Goal: Book appointment/travel/reservation

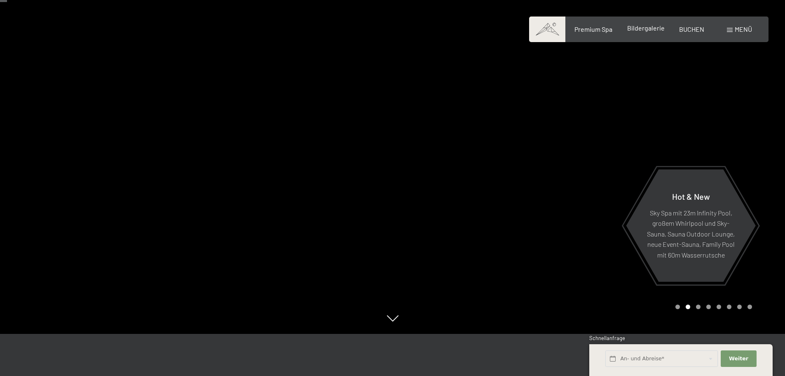
click at [642, 27] on span "Bildergalerie" at bounding box center [647, 28] width 38 height 8
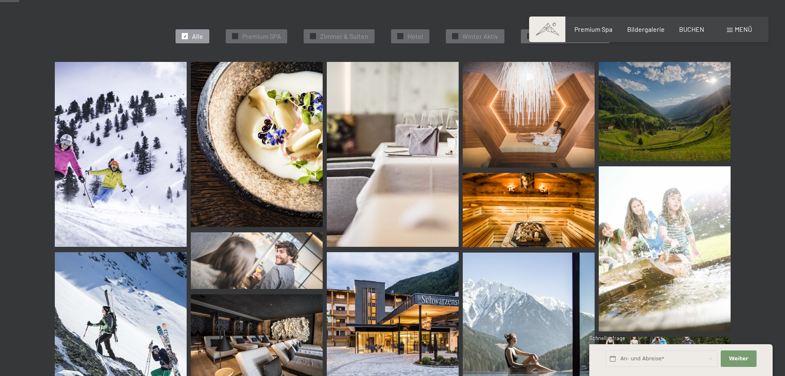
scroll to position [255, 0]
click at [524, 129] on img at bounding box center [529, 114] width 132 height 106
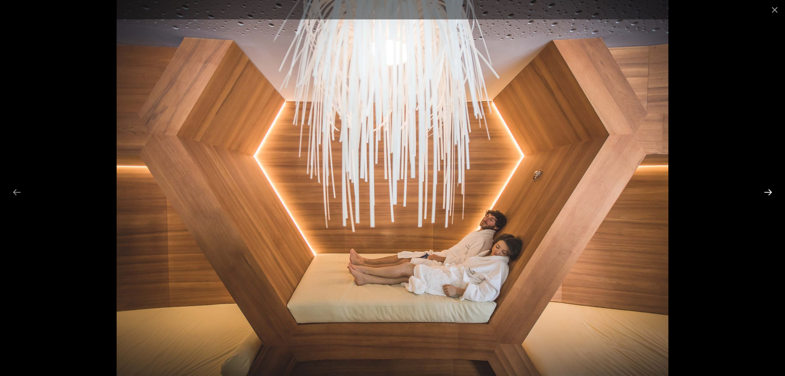
click at [769, 192] on button "Next slide" at bounding box center [768, 192] width 17 height 16
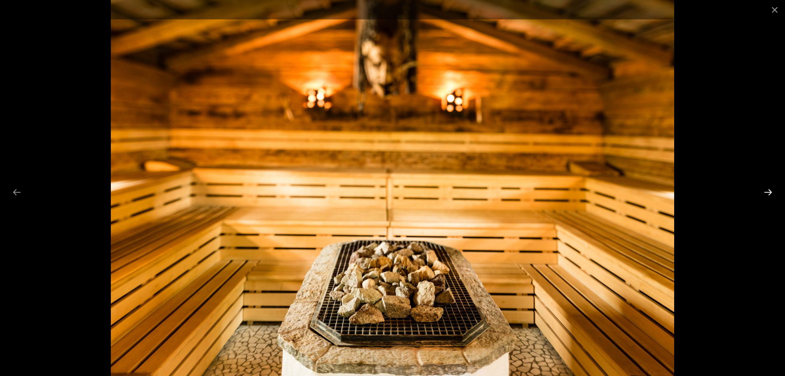
click at [769, 192] on button "Next slide" at bounding box center [768, 192] width 17 height 16
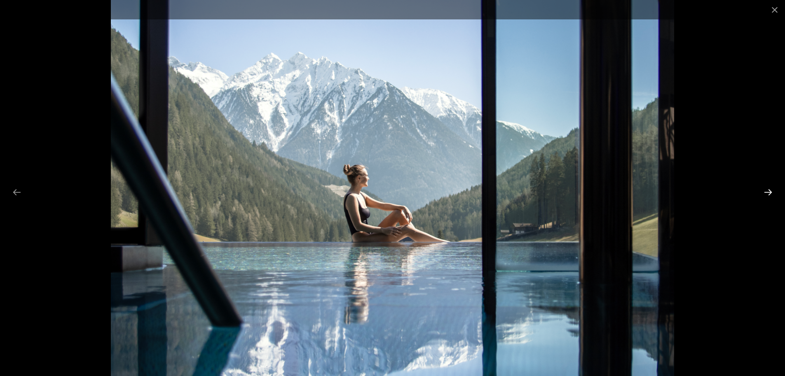
click at [769, 192] on button "Next slide" at bounding box center [768, 192] width 17 height 16
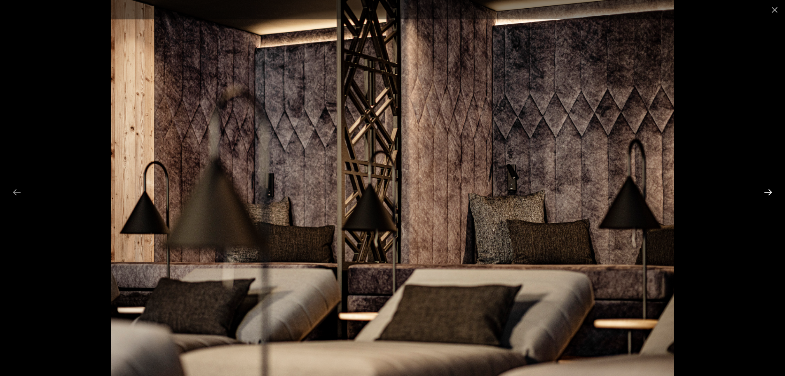
click at [769, 192] on button "Next slide" at bounding box center [768, 192] width 17 height 16
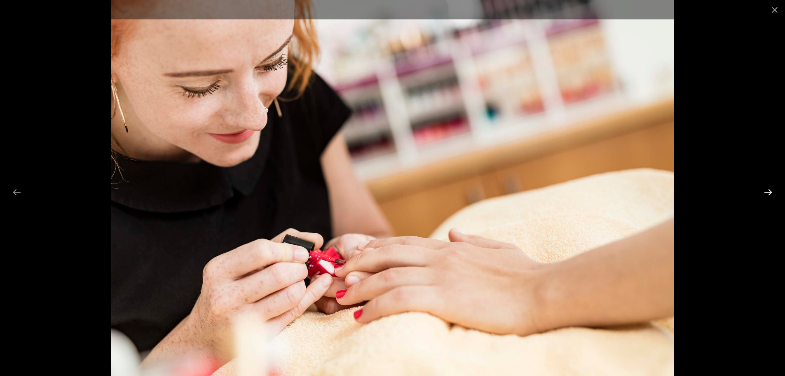
click at [769, 192] on button "Next slide" at bounding box center [768, 192] width 17 height 16
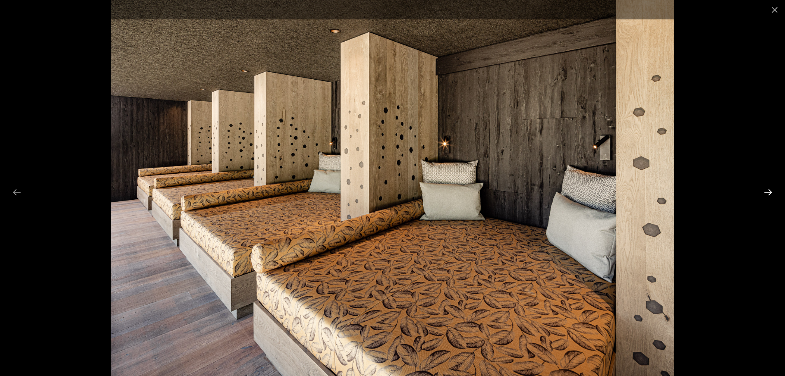
click at [769, 192] on button "Next slide" at bounding box center [768, 192] width 17 height 16
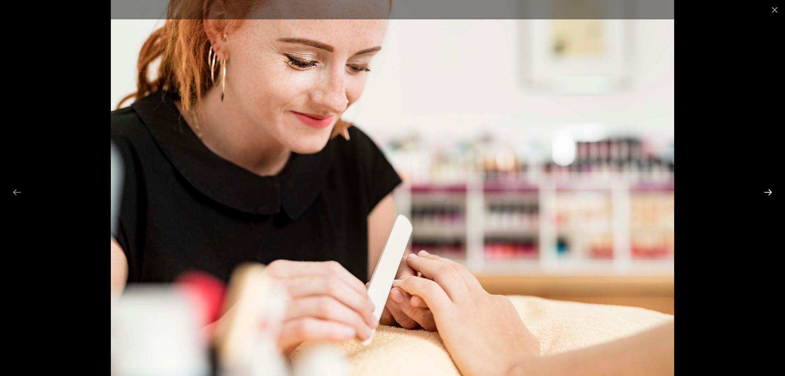
click at [769, 192] on button "Next slide" at bounding box center [768, 192] width 17 height 16
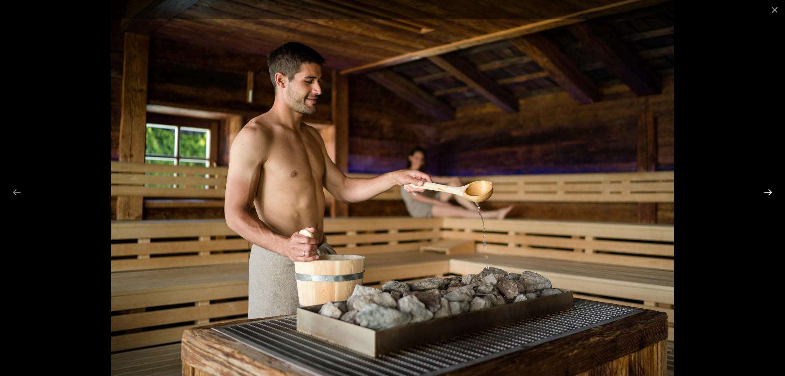
click at [769, 192] on button "Next slide" at bounding box center [768, 192] width 17 height 16
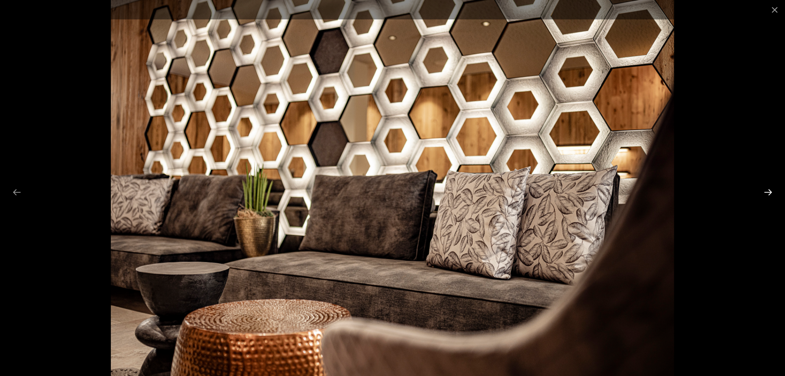
click at [769, 192] on button "Next slide" at bounding box center [768, 192] width 17 height 16
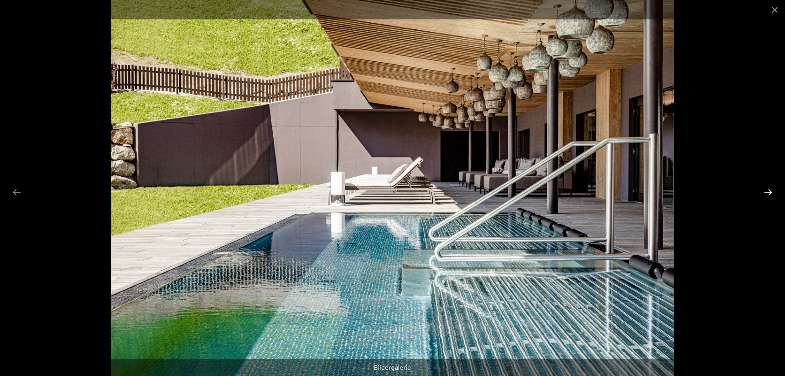
click at [769, 192] on button "Next slide" at bounding box center [768, 192] width 17 height 16
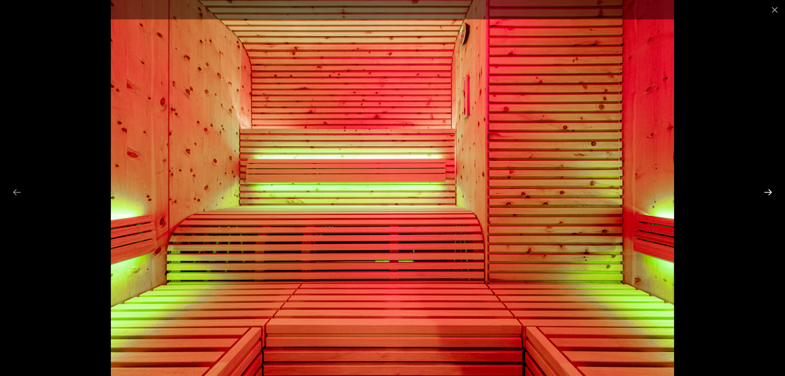
click at [769, 192] on button "Next slide" at bounding box center [768, 192] width 17 height 16
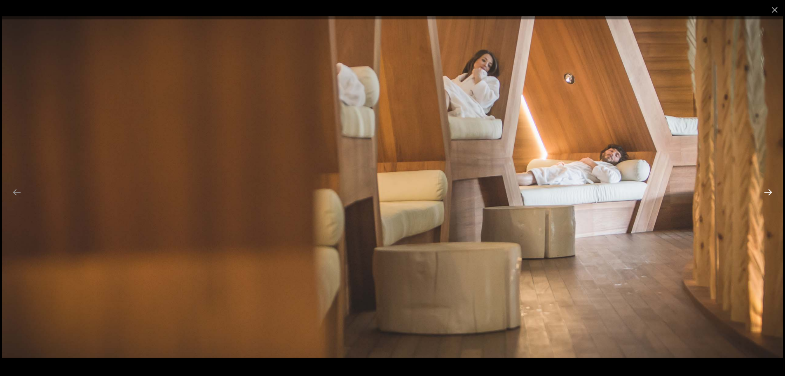
click at [769, 192] on button "Next slide" at bounding box center [768, 192] width 17 height 16
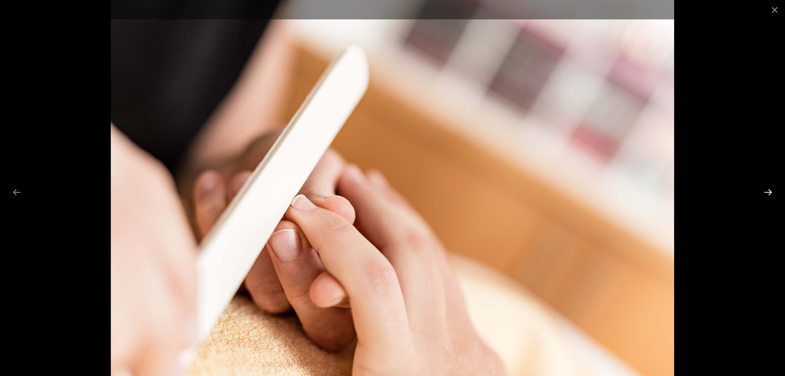
click at [769, 192] on button "Next slide" at bounding box center [768, 192] width 17 height 16
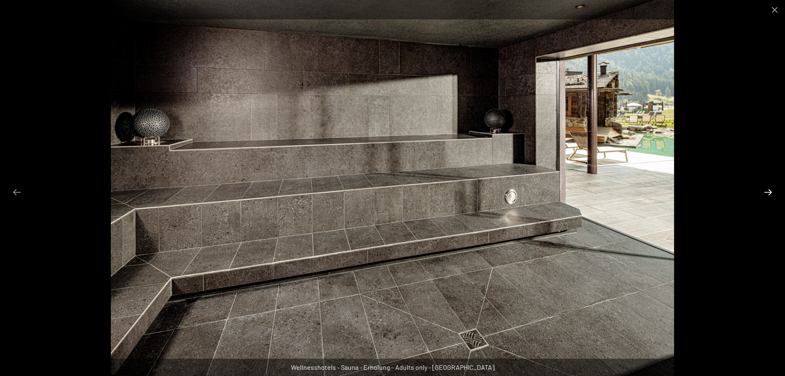
click at [769, 192] on button "Next slide" at bounding box center [768, 192] width 17 height 16
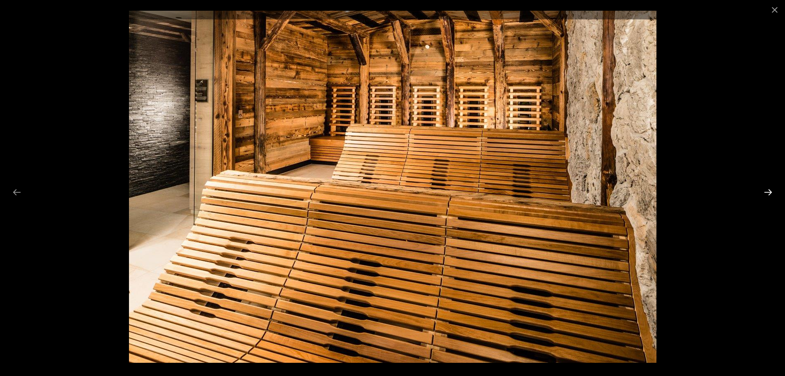
click at [769, 192] on button "Next slide" at bounding box center [768, 192] width 17 height 16
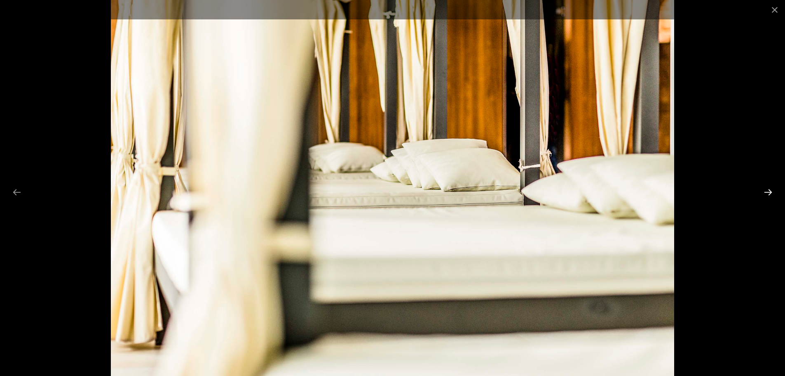
click at [769, 192] on button "Next slide" at bounding box center [768, 192] width 17 height 16
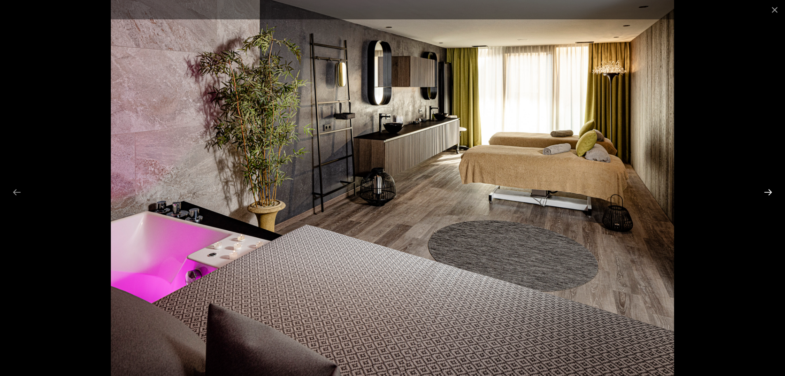
click at [769, 192] on button "Next slide" at bounding box center [768, 192] width 17 height 16
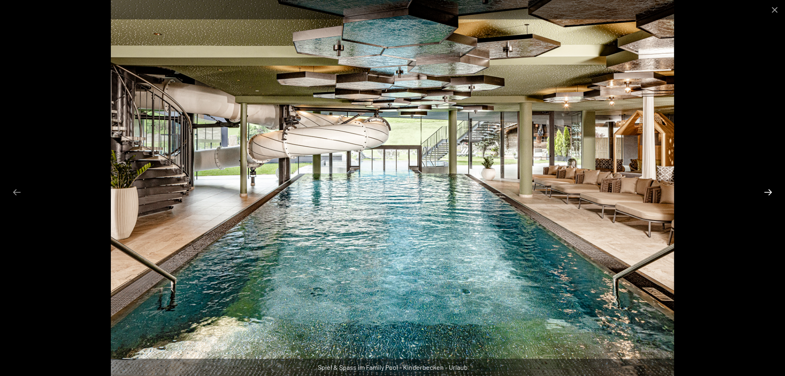
click at [769, 192] on button "Next slide" at bounding box center [768, 192] width 17 height 16
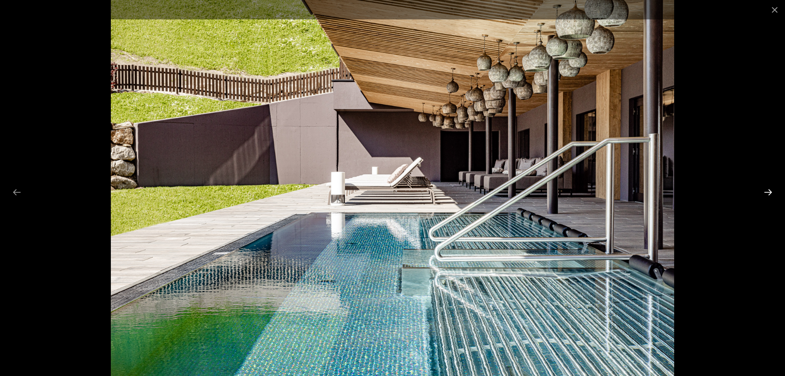
click at [769, 192] on button "Next slide" at bounding box center [768, 192] width 17 height 16
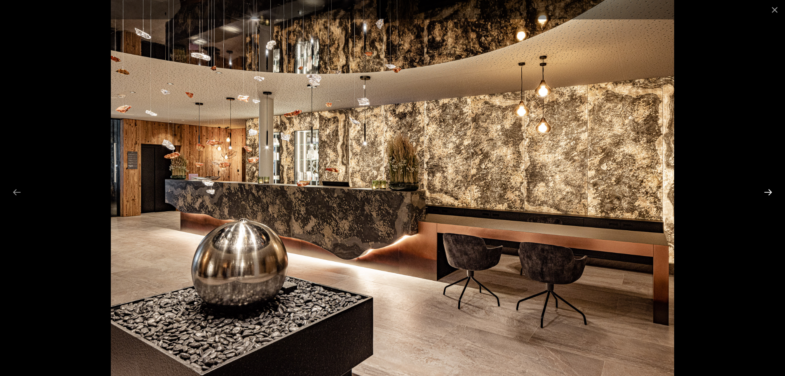
click at [769, 192] on button "Next slide" at bounding box center [768, 192] width 17 height 16
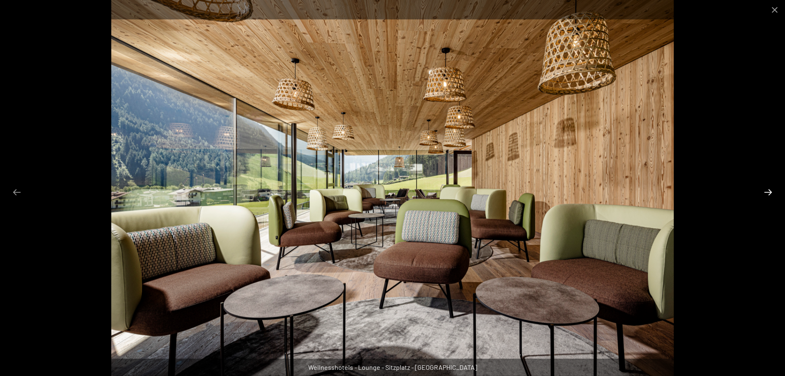
click at [769, 192] on button "Next slide" at bounding box center [768, 192] width 17 height 16
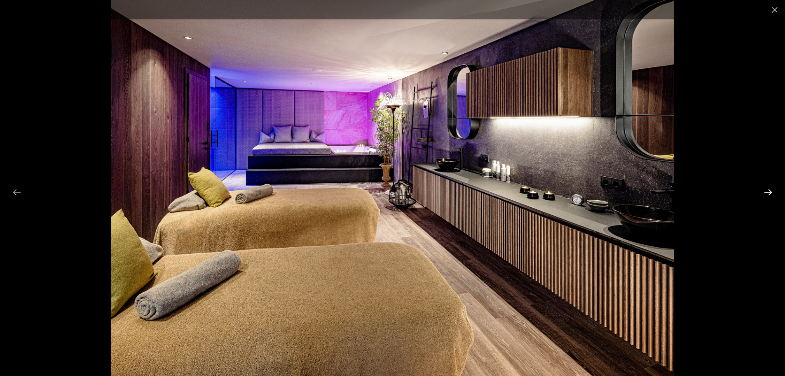
click at [769, 192] on button "Next slide" at bounding box center [768, 192] width 17 height 16
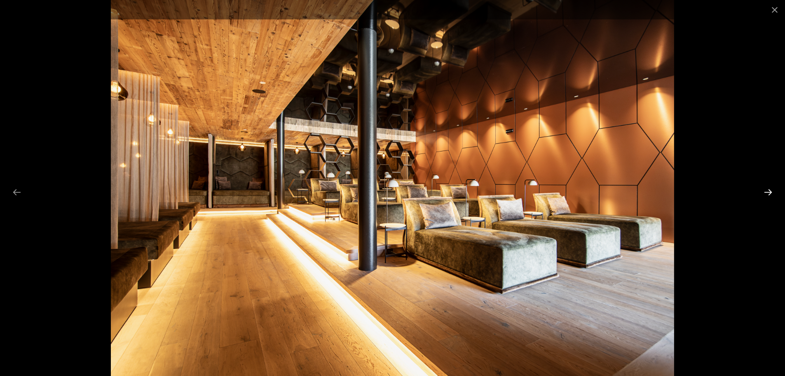
click at [770, 191] on button "Next slide" at bounding box center [768, 192] width 17 height 16
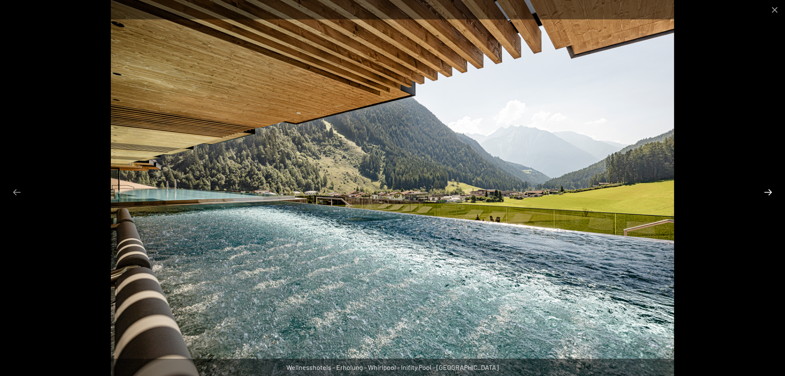
click at [770, 191] on button "Next slide" at bounding box center [768, 192] width 17 height 16
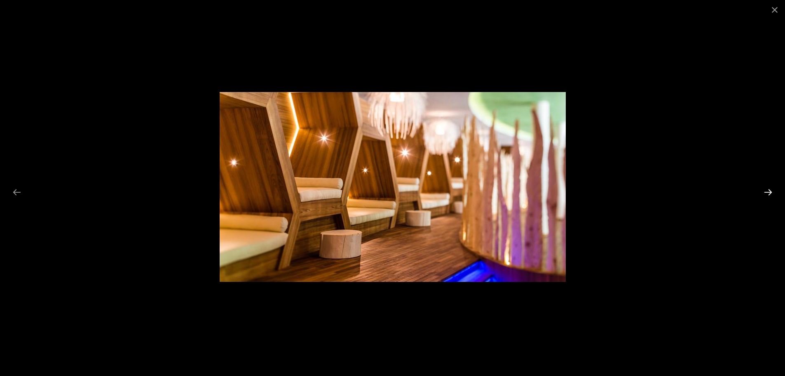
click at [770, 191] on button "Next slide" at bounding box center [768, 192] width 17 height 16
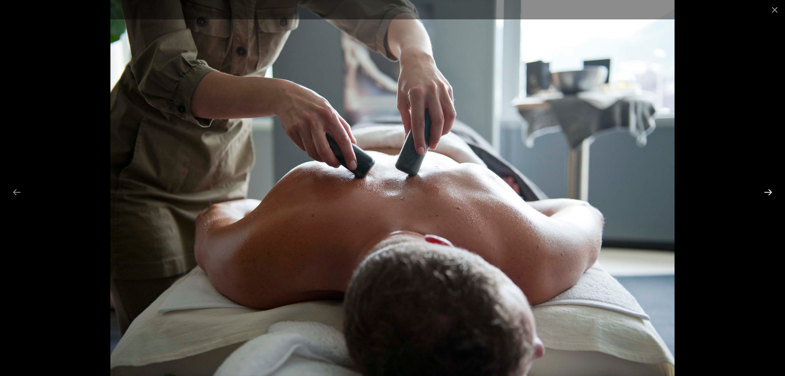
click at [770, 191] on button "Next slide" at bounding box center [768, 192] width 17 height 16
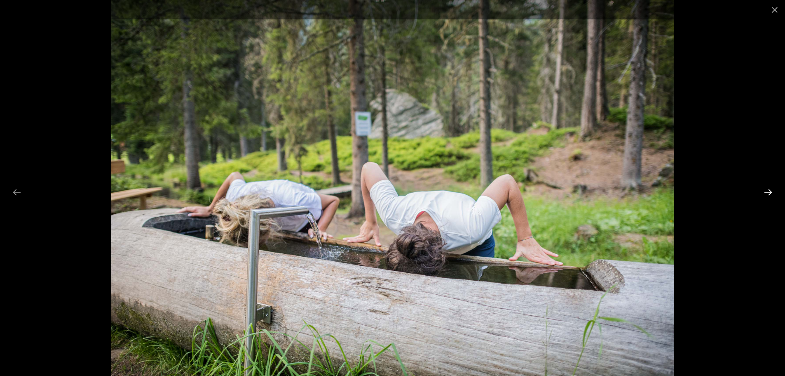
click at [770, 191] on button "Next slide" at bounding box center [768, 192] width 17 height 16
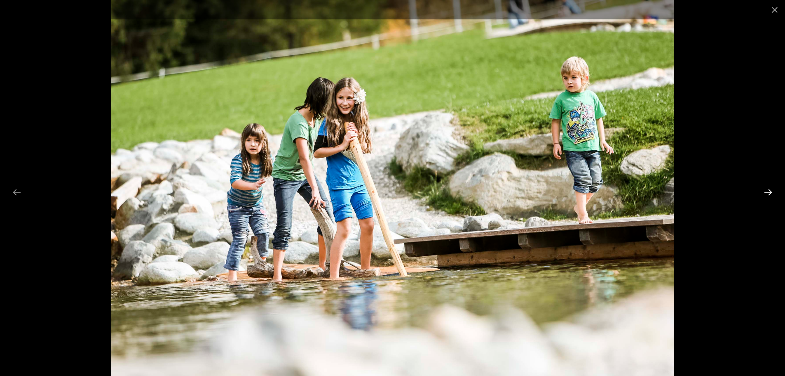
click at [770, 191] on button "Next slide" at bounding box center [768, 192] width 17 height 16
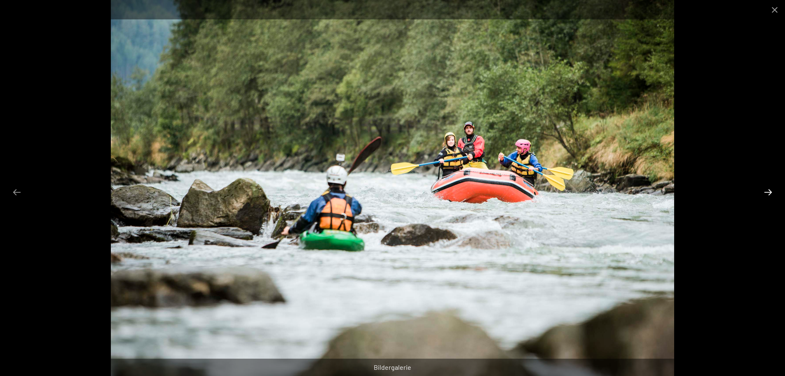
click at [770, 191] on button "Next slide" at bounding box center [768, 192] width 17 height 16
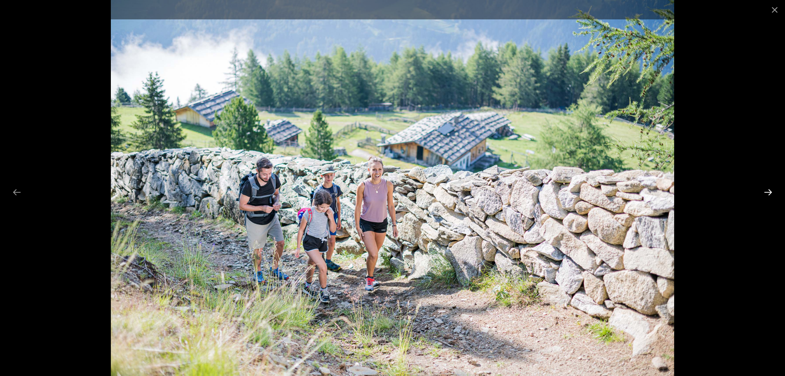
click at [770, 191] on button "Next slide" at bounding box center [768, 192] width 17 height 16
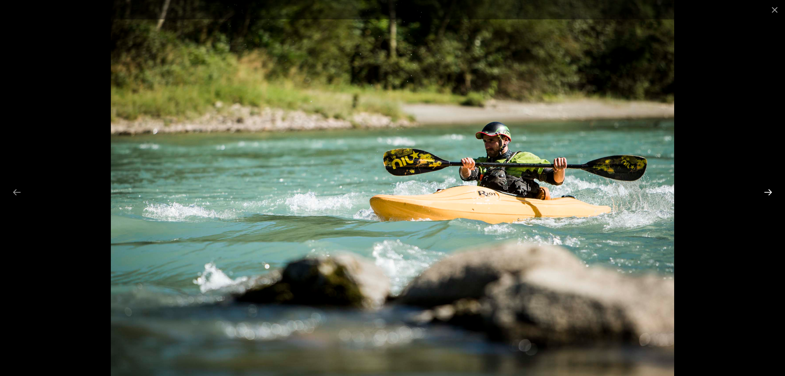
click at [770, 191] on button "Next slide" at bounding box center [768, 192] width 17 height 16
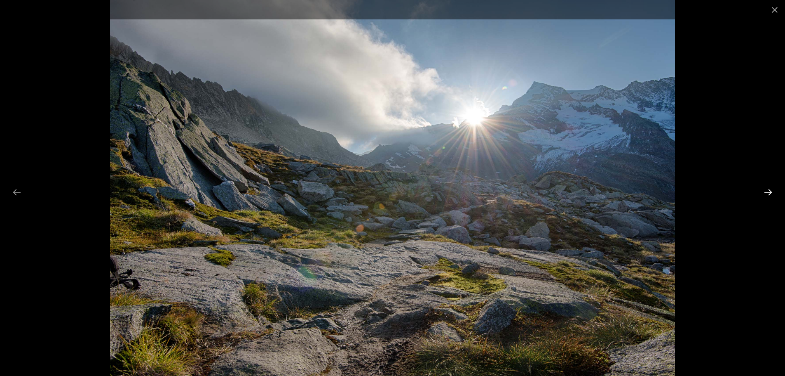
click at [770, 191] on button "Next slide" at bounding box center [768, 192] width 17 height 16
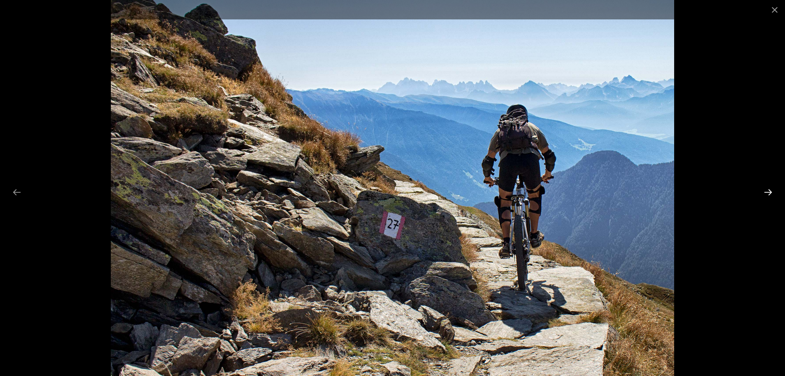
click at [770, 191] on button "Next slide" at bounding box center [768, 192] width 17 height 16
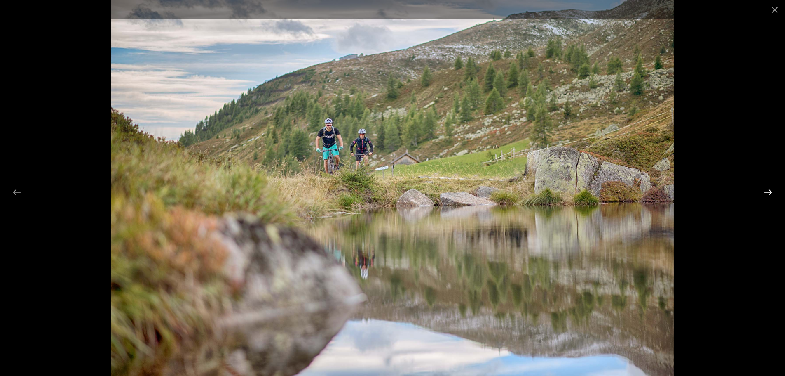
click at [770, 191] on button "Next slide" at bounding box center [768, 192] width 17 height 16
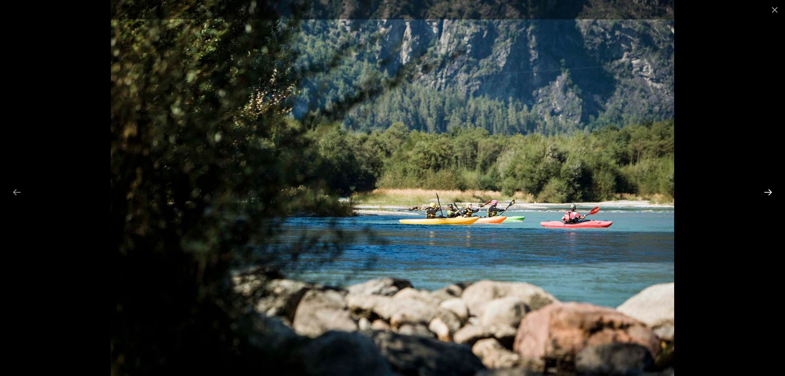
click at [770, 191] on button "Next slide" at bounding box center [768, 192] width 17 height 16
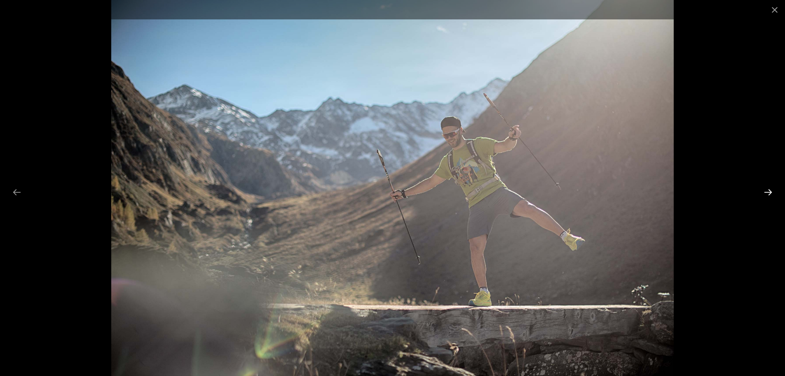
click at [770, 191] on button "Next slide" at bounding box center [768, 192] width 17 height 16
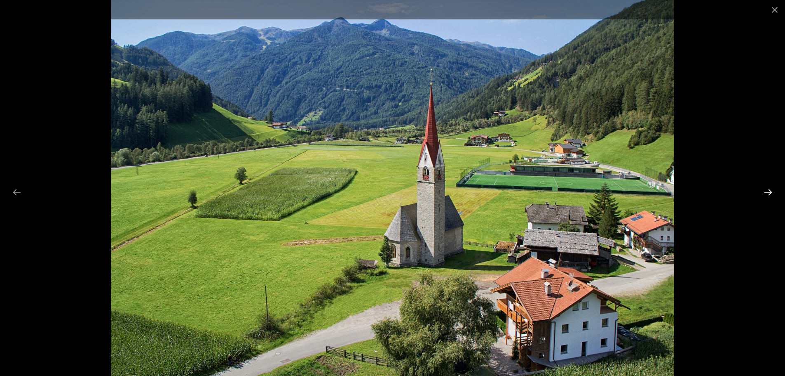
click at [770, 191] on button "Next slide" at bounding box center [768, 192] width 17 height 16
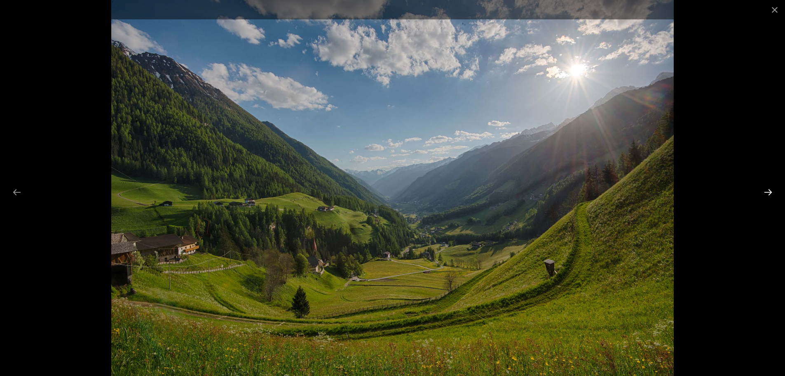
click at [770, 191] on button "Next slide" at bounding box center [768, 192] width 17 height 16
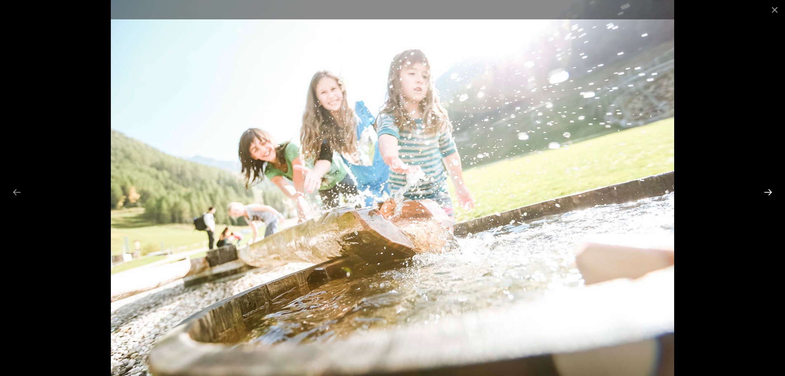
click at [770, 191] on button "Next slide" at bounding box center [768, 192] width 17 height 16
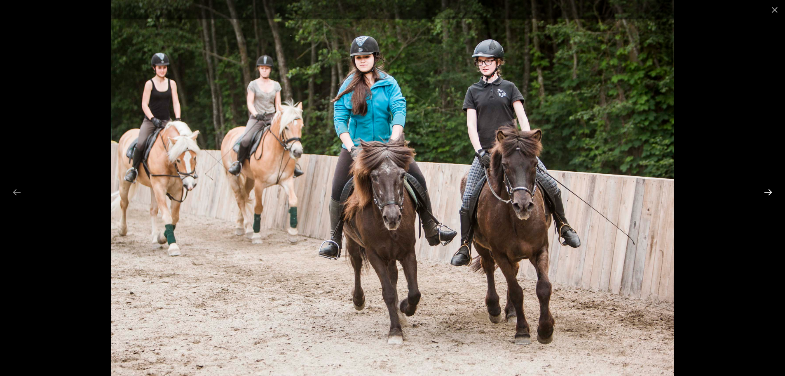
click at [770, 191] on button "Next slide" at bounding box center [768, 192] width 17 height 16
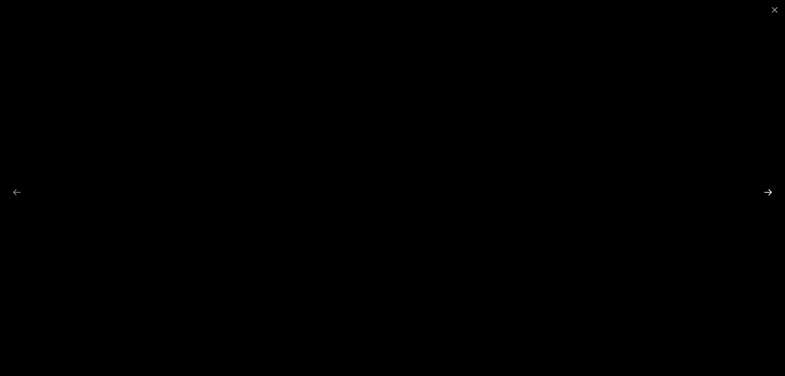
click at [770, 191] on button "Next slide" at bounding box center [768, 192] width 17 height 16
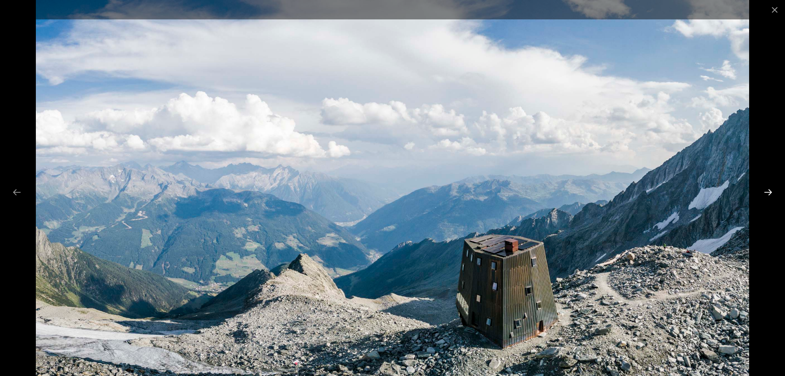
click at [770, 191] on button "Next slide" at bounding box center [768, 192] width 17 height 16
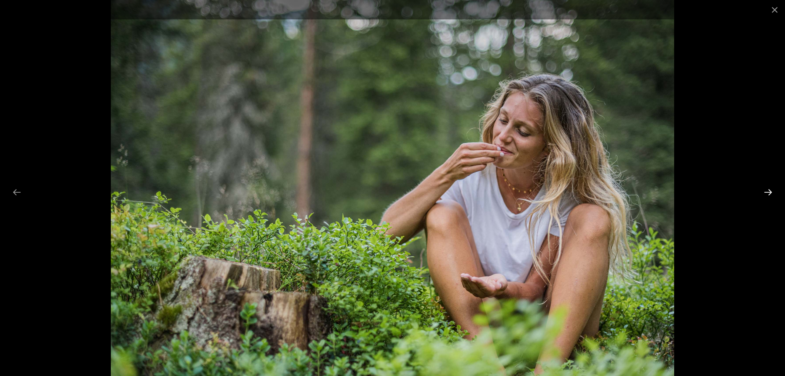
click at [770, 191] on button "Next slide" at bounding box center [768, 192] width 17 height 16
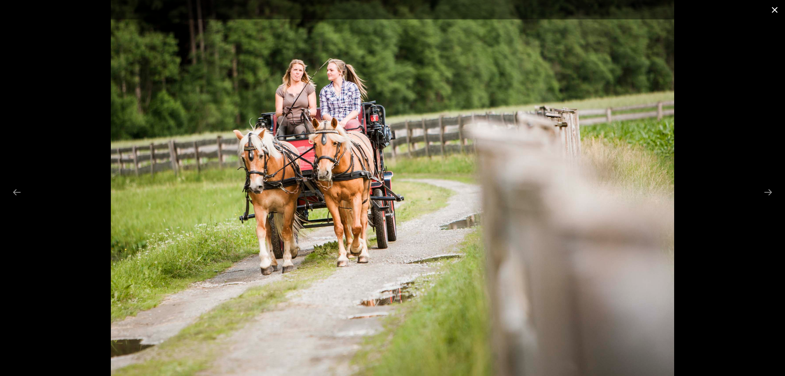
click at [777, 11] on button "Close gallery" at bounding box center [775, 9] width 21 height 19
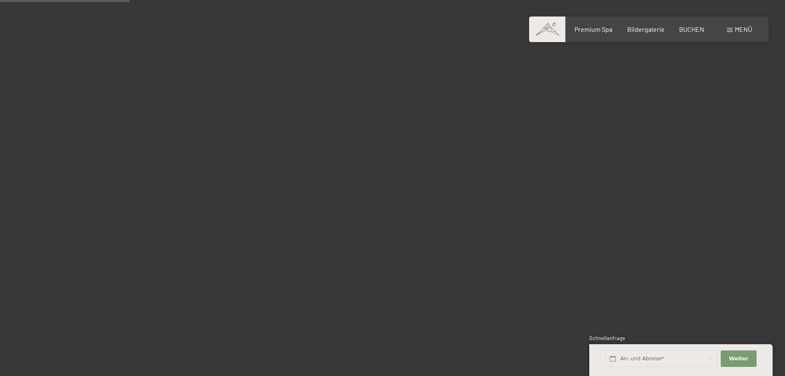
scroll to position [1721, 0]
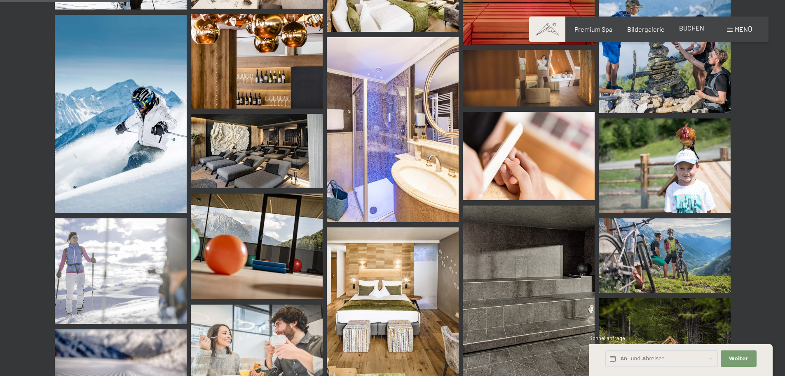
click at [692, 29] on span "BUCHEN" at bounding box center [691, 28] width 25 height 8
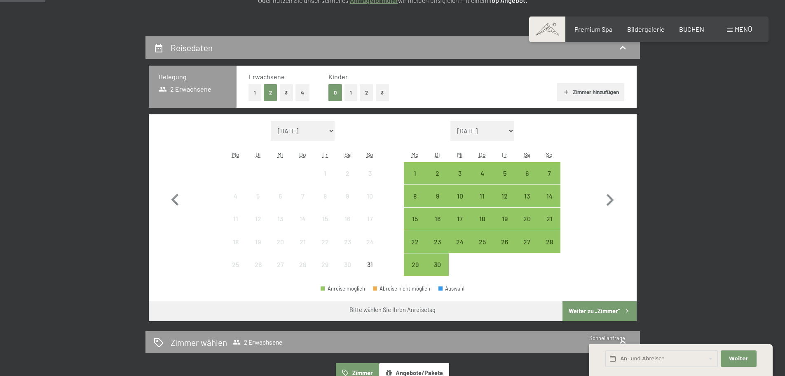
scroll to position [161, 0]
click at [609, 199] on icon "button" at bounding box center [610, 200] width 24 height 24
select select "2025-09-01"
select select "2025-10-01"
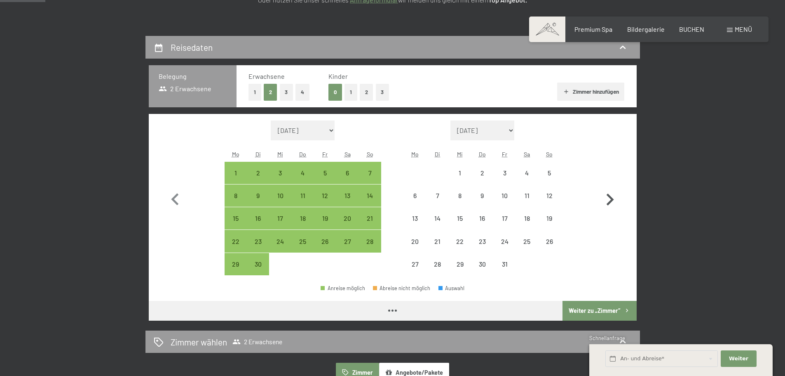
click at [609, 199] on icon "button" at bounding box center [610, 200] width 24 height 24
select select "2025-10-01"
select select "2025-11-01"
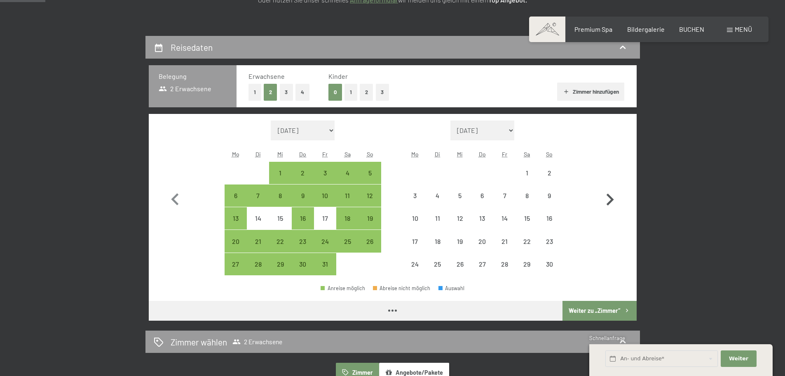
select select "2025-10-01"
select select "2025-11-01"
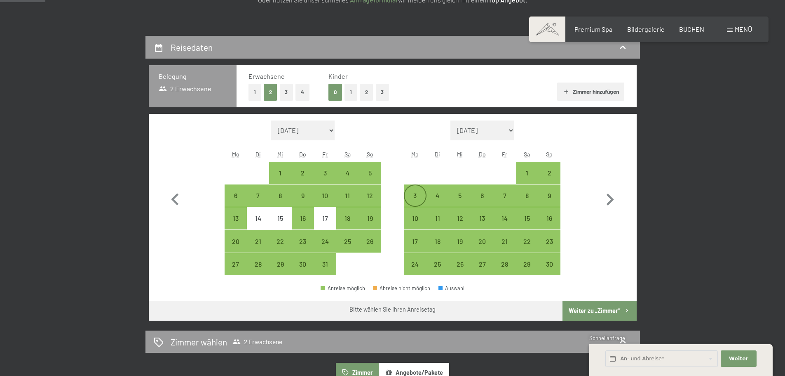
click at [418, 196] on div "3" at bounding box center [415, 202] width 21 height 21
select select "2025-10-01"
select select "2025-11-01"
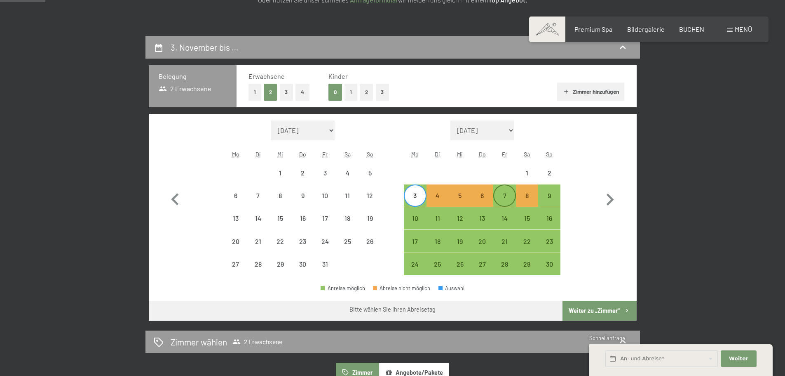
click at [505, 195] on div "7" at bounding box center [504, 202] width 21 height 21
select select "2025-10-01"
select select "2025-11-01"
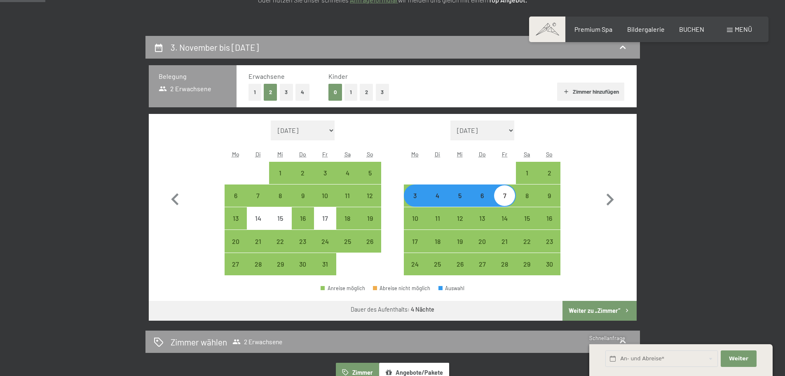
click at [603, 310] on button "Weiter zu „Zimmer“" at bounding box center [600, 311] width 74 height 20
select select "2025-10-01"
select select "2025-11-01"
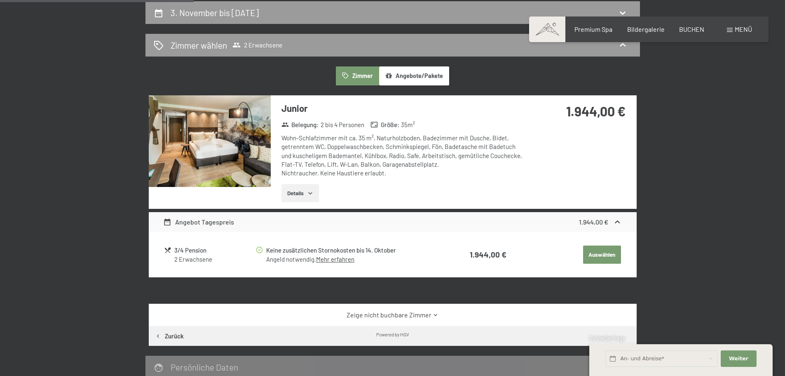
scroll to position [195, 0]
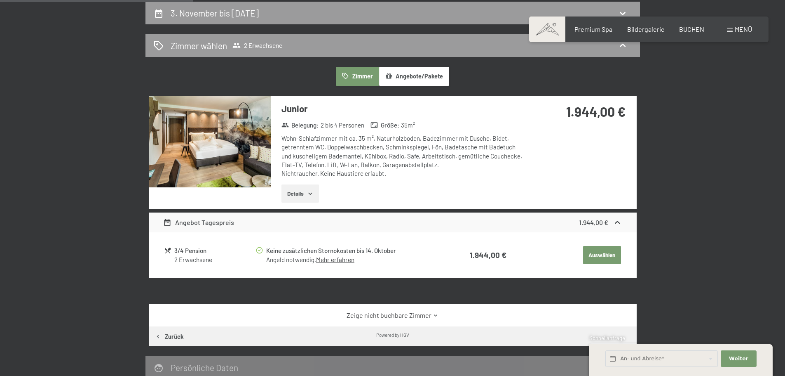
click at [314, 193] on icon "button" at bounding box center [310, 193] width 7 height 7
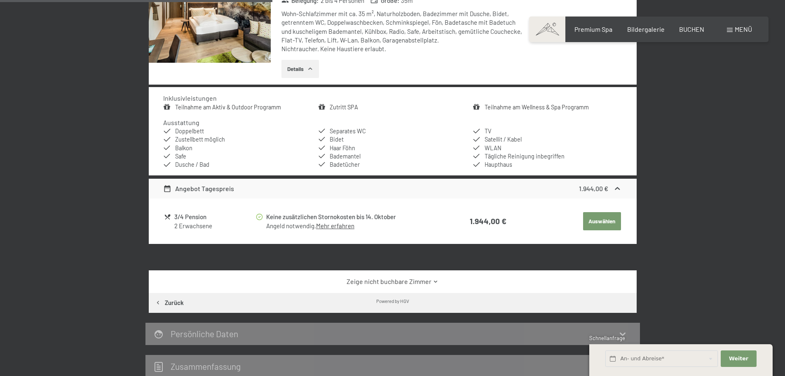
scroll to position [319, 0]
click at [599, 221] on button "Auswählen" at bounding box center [602, 221] width 38 height 18
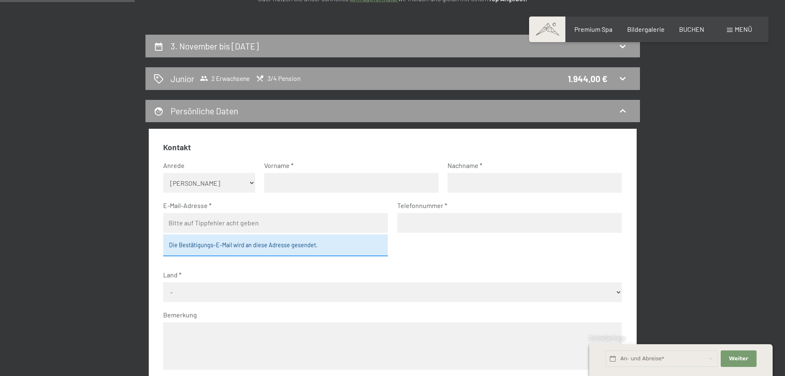
scroll to position [158, 0]
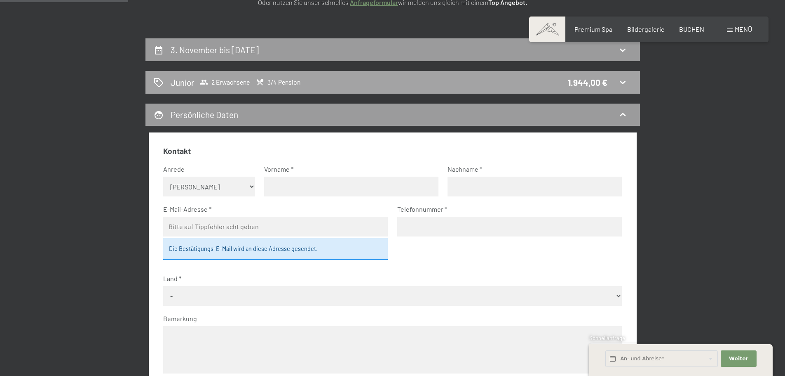
click at [622, 79] on icon at bounding box center [623, 82] width 10 height 10
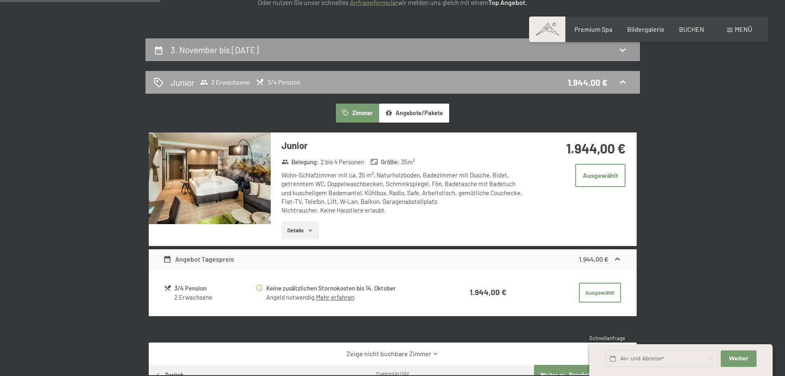
scroll to position [197, 0]
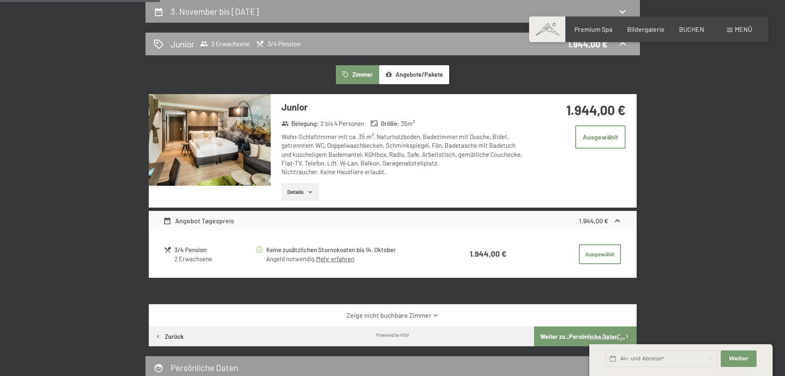
click at [181, 45] on h2 "Junior" at bounding box center [183, 44] width 24 height 12
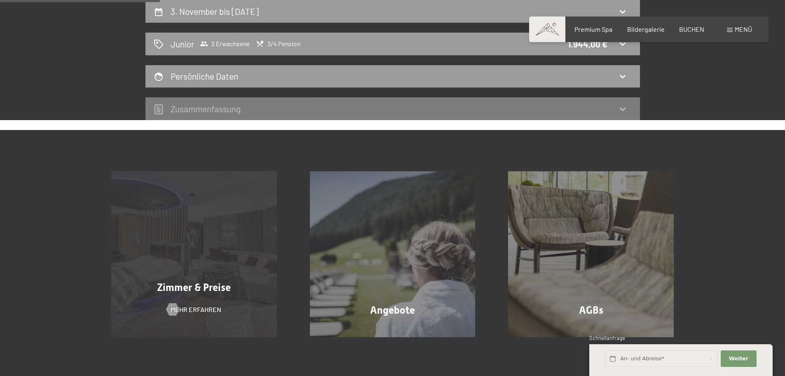
click at [169, 272] on div "Zimmer & Preise Mehr erfahren" at bounding box center [194, 254] width 199 height 166
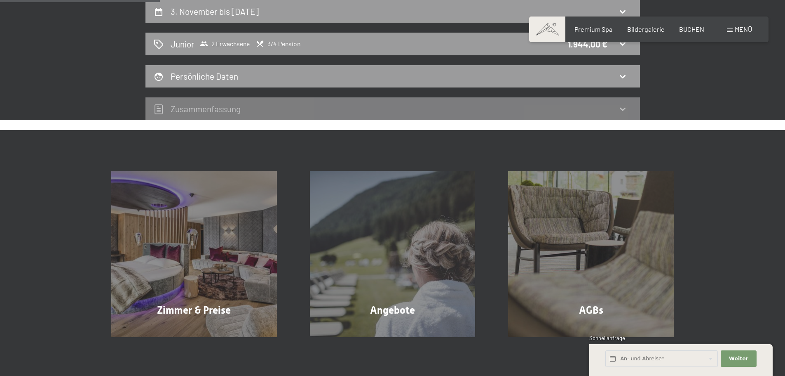
click at [106, 113] on div "3. November bis 7. November 2025 Junior 2 Erwachsene 3/4 Pension 1.944,00 € Per…" at bounding box center [392, 60] width 625 height 120
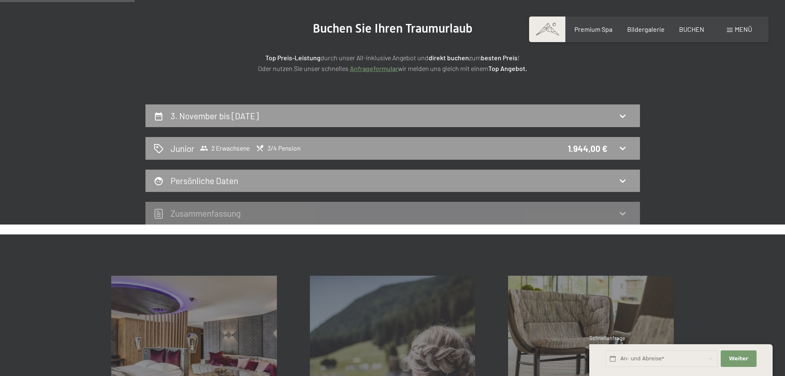
scroll to position [93, 0]
click at [594, 30] on span "Premium Spa" at bounding box center [594, 28] width 38 height 8
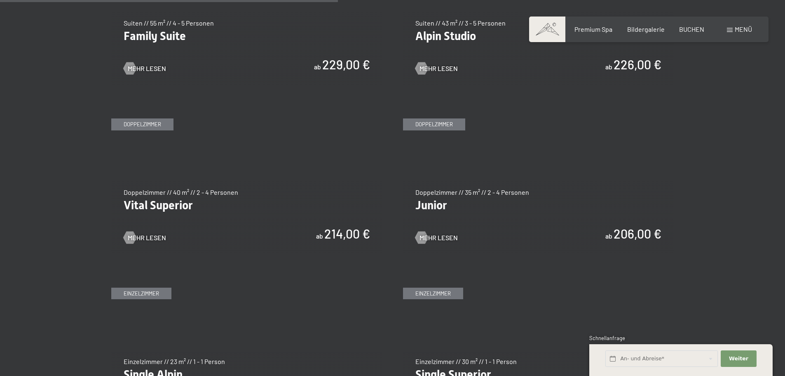
scroll to position [1116, 0]
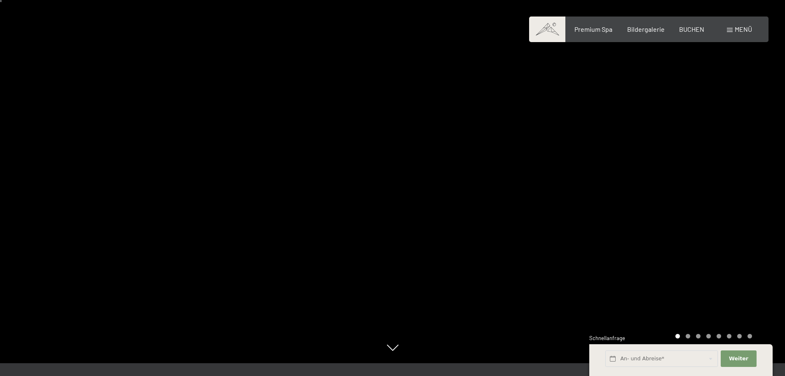
scroll to position [12, 0]
click at [587, 186] on div at bounding box center [589, 176] width 393 height 376
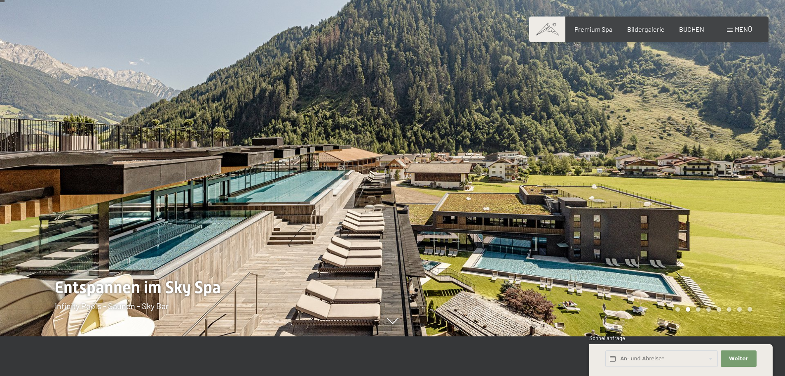
scroll to position [25, 0]
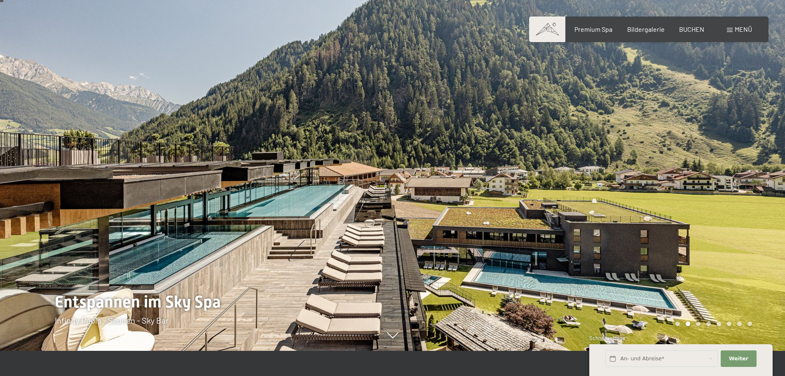
click at [683, 151] on div at bounding box center [589, 163] width 393 height 376
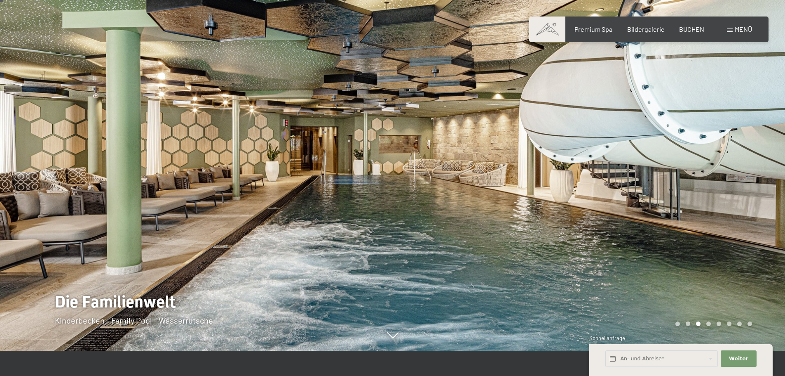
click at [695, 155] on div at bounding box center [589, 163] width 393 height 376
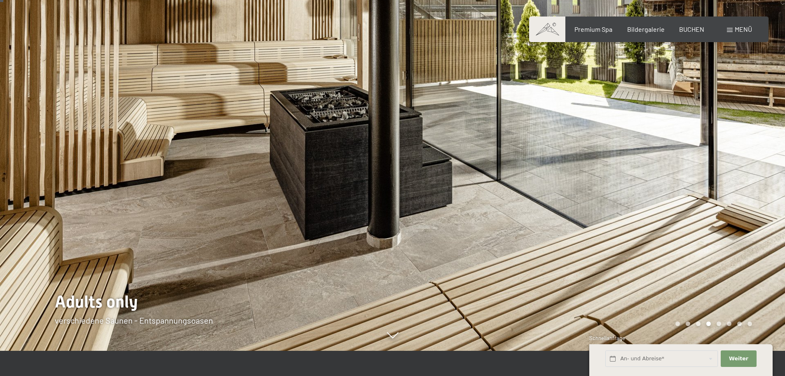
click at [695, 155] on div at bounding box center [589, 163] width 393 height 376
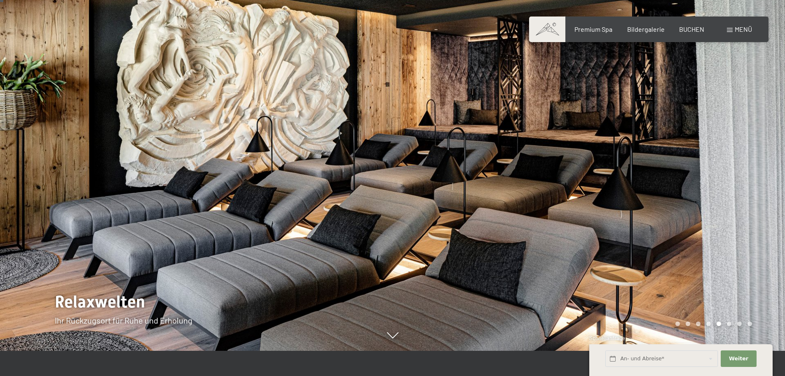
click at [689, 147] on div at bounding box center [589, 163] width 393 height 376
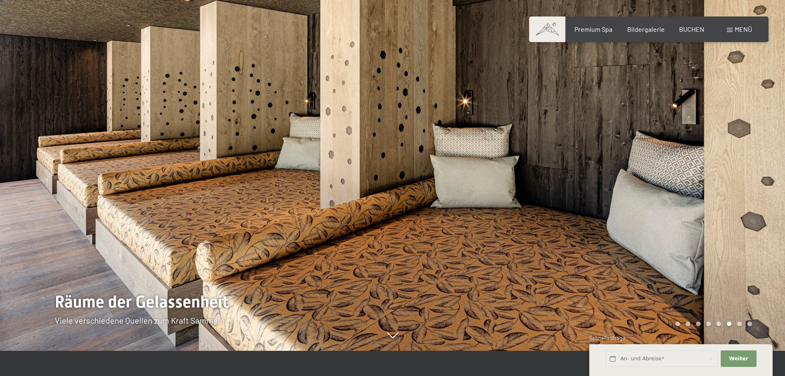
click at [689, 147] on div at bounding box center [589, 163] width 393 height 376
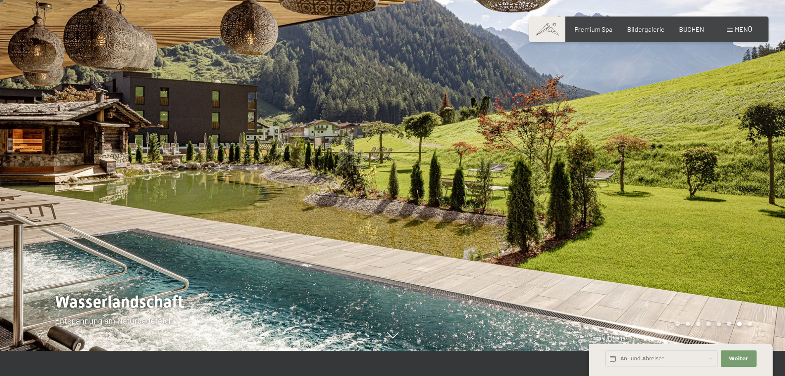
click at [689, 147] on div at bounding box center [589, 163] width 393 height 376
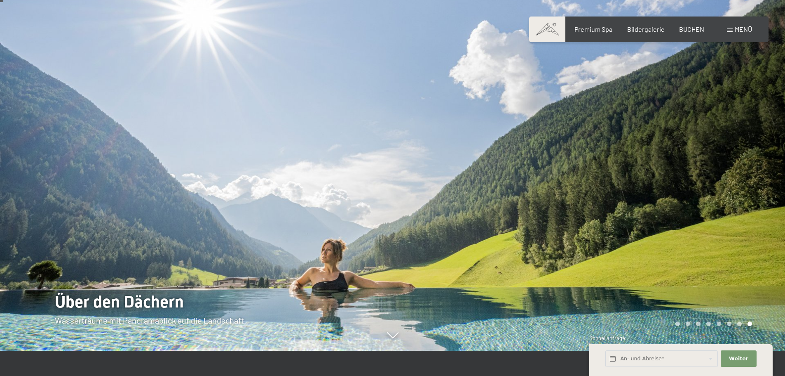
click at [689, 147] on div at bounding box center [589, 163] width 393 height 376
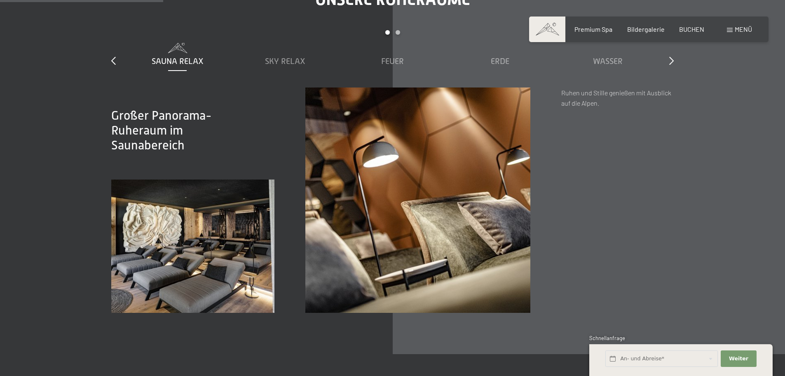
scroll to position [1271, 0]
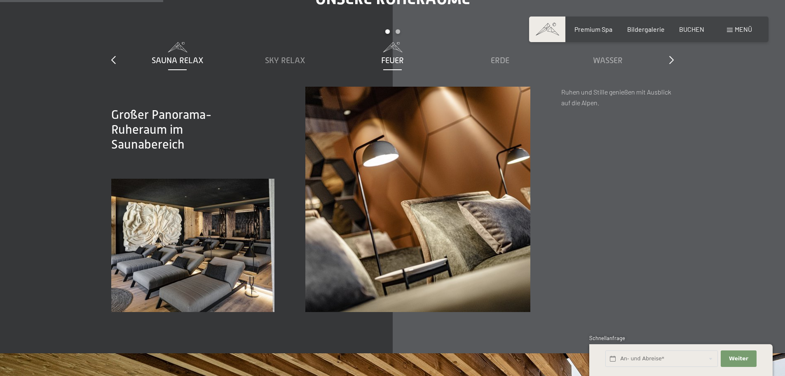
click at [395, 58] on span "Feuer" at bounding box center [392, 60] width 23 height 9
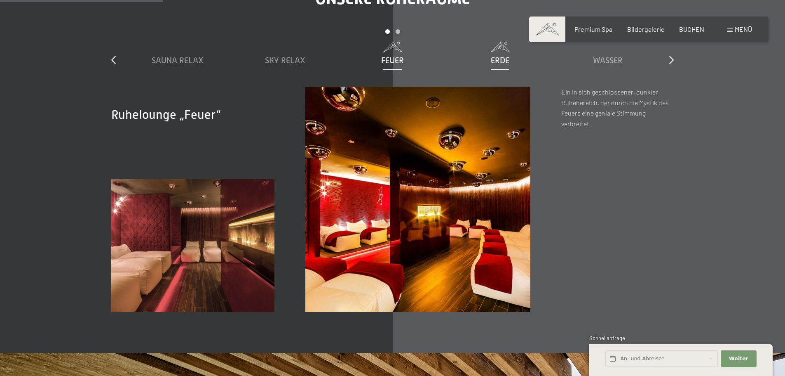
click at [503, 60] on span "Erde" at bounding box center [500, 60] width 19 height 9
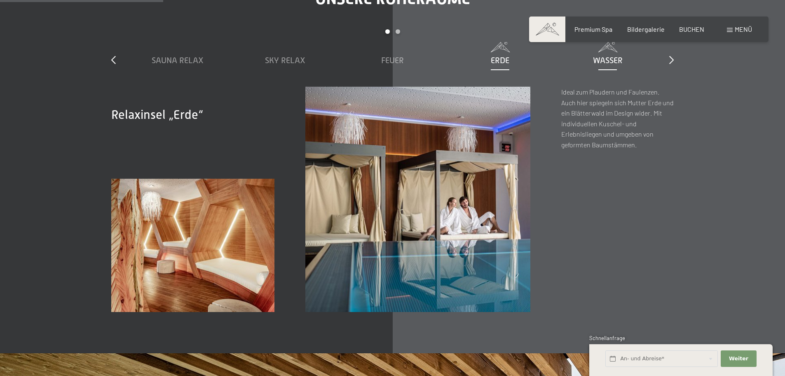
click at [612, 59] on span "Wasser" at bounding box center [608, 60] width 30 height 9
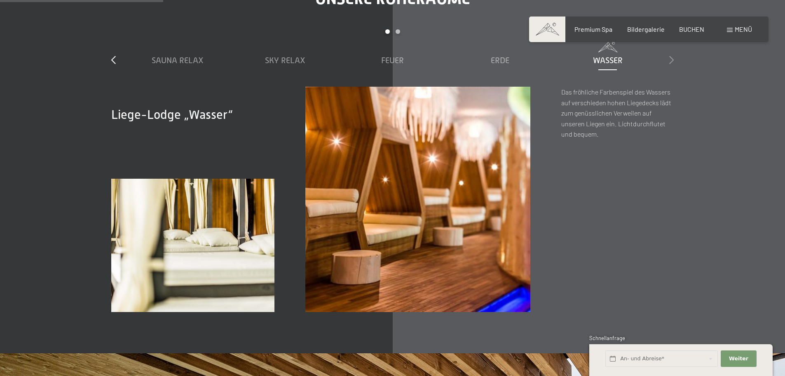
click at [671, 60] on icon at bounding box center [672, 60] width 5 height 8
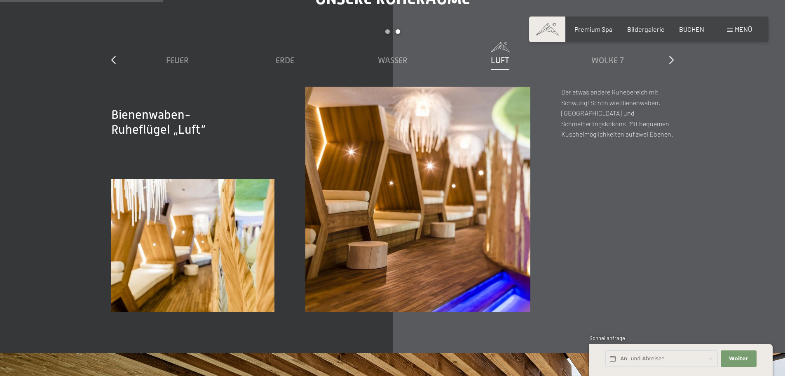
click at [499, 57] on span "Luft" at bounding box center [500, 60] width 19 height 9
click at [598, 60] on span "Wolke 7" at bounding box center [608, 60] width 33 height 9
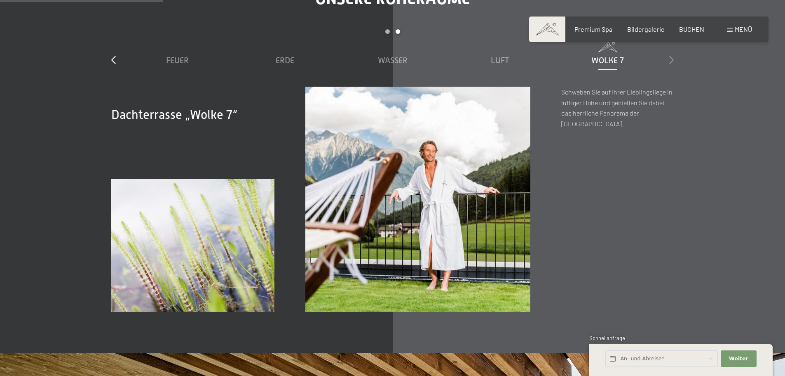
click at [672, 57] on icon at bounding box center [672, 60] width 5 height 8
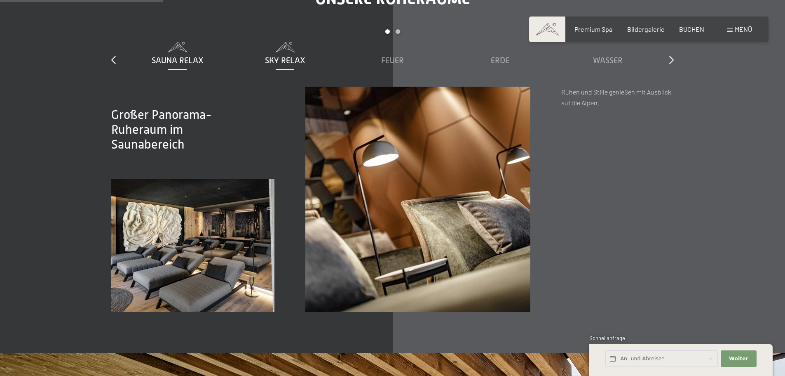
click at [277, 60] on span "Sky Relax" at bounding box center [285, 60] width 40 height 9
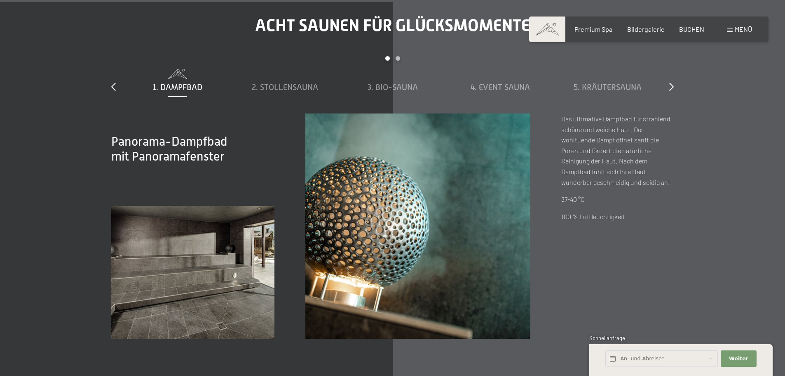
scroll to position [2843, 0]
click at [289, 85] on span "2. Stollensauna" at bounding box center [285, 87] width 66 height 9
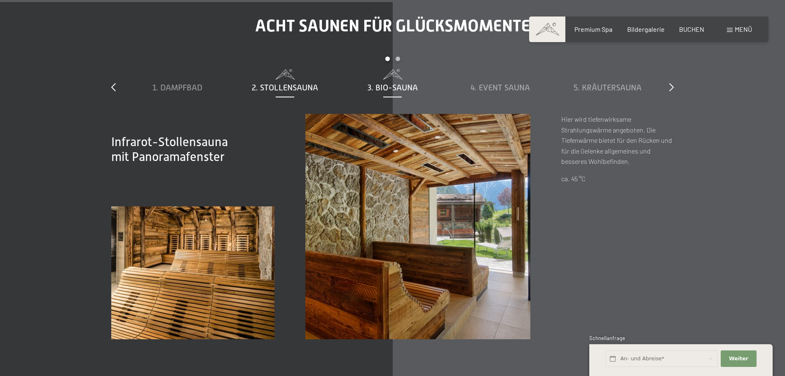
click at [396, 87] on span "3. Bio-Sauna" at bounding box center [393, 87] width 50 height 9
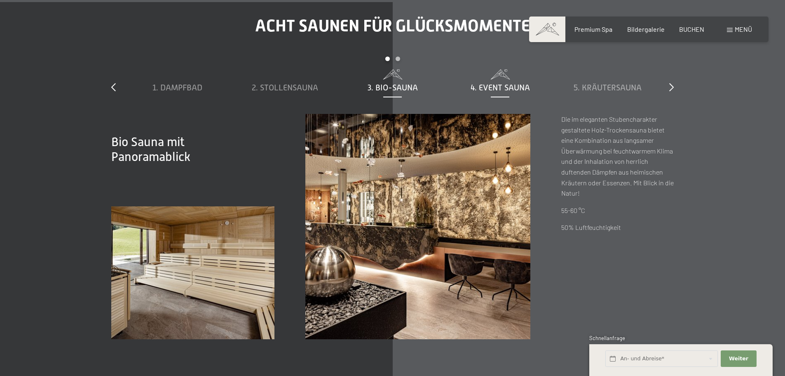
click at [509, 87] on span "4. Event Sauna" at bounding box center [500, 87] width 59 height 9
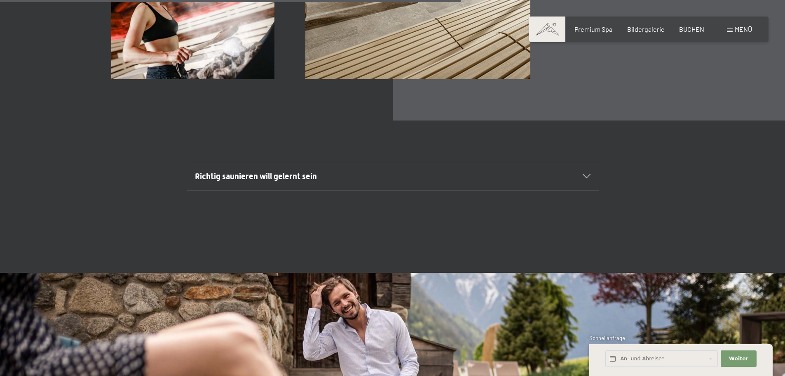
scroll to position [3129, 0]
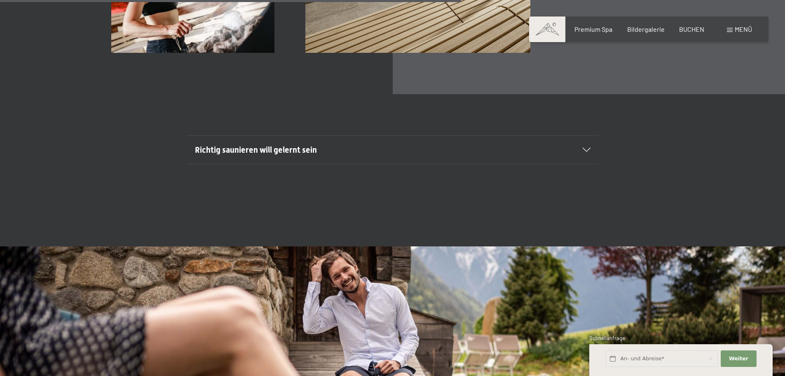
click at [584, 154] on div "Richtig saunieren will gelernt sein" at bounding box center [393, 150] width 396 height 28
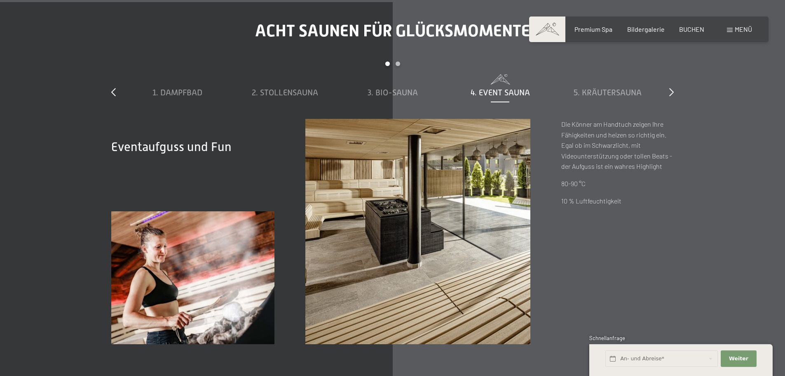
scroll to position [2810, 0]
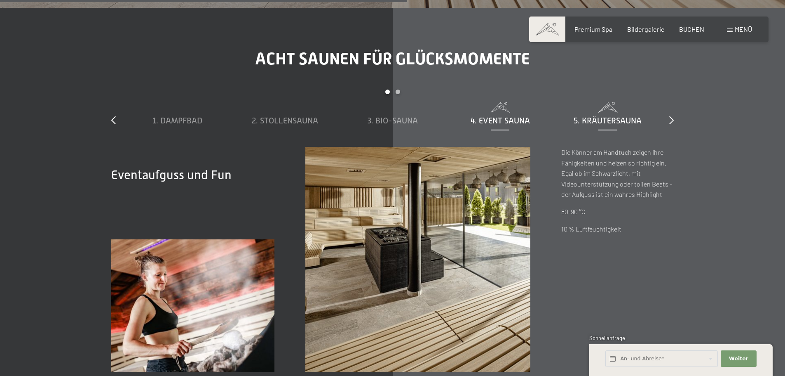
click at [620, 120] on span "5. Kräutersauna" at bounding box center [608, 120] width 68 height 9
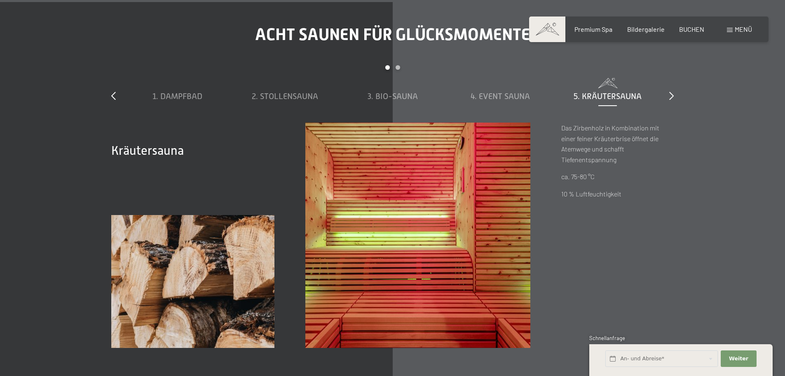
scroll to position [2842, 0]
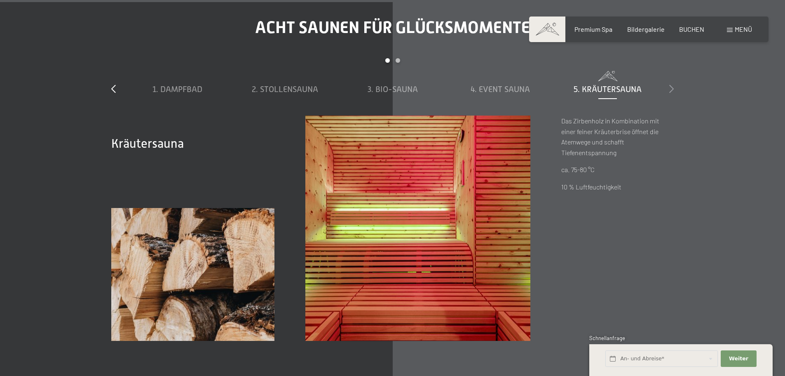
click at [672, 88] on icon at bounding box center [672, 89] width 5 height 8
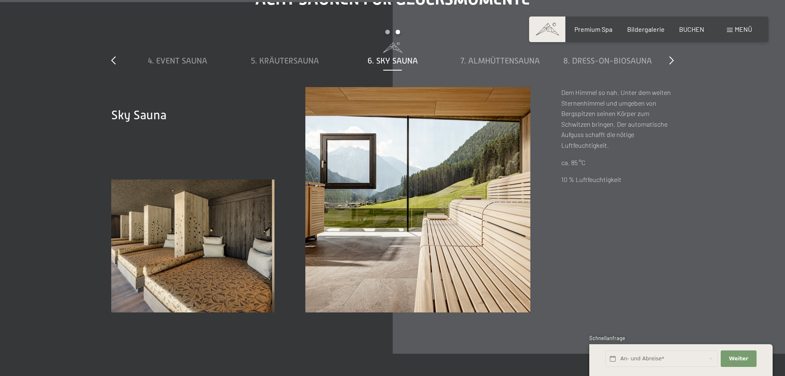
scroll to position [2870, 0]
click at [508, 61] on span "7. Almhüttensauna" at bounding box center [501, 60] width 80 height 9
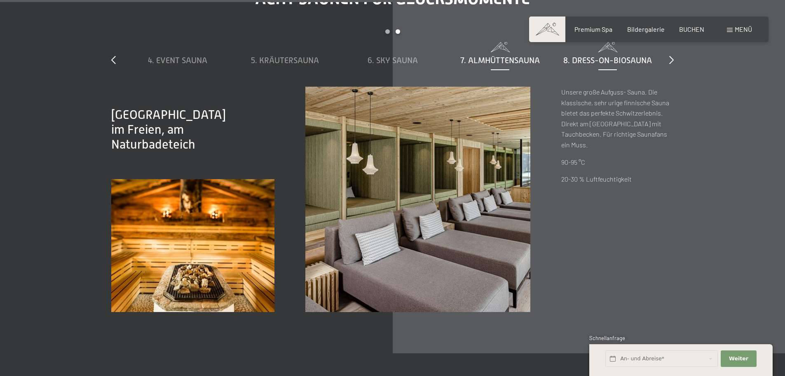
click at [611, 59] on span "8. Dress-on-Biosauna" at bounding box center [608, 60] width 89 height 9
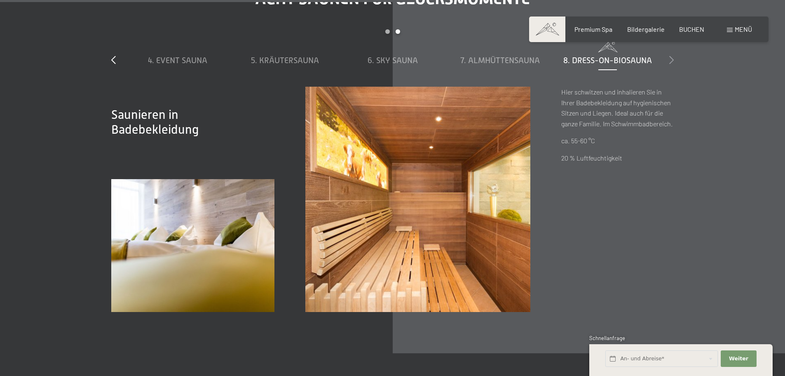
click at [671, 59] on icon at bounding box center [672, 60] width 5 height 8
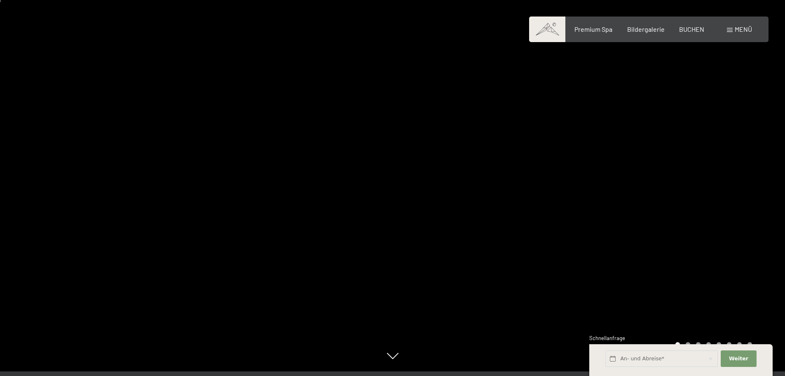
scroll to position [5, 0]
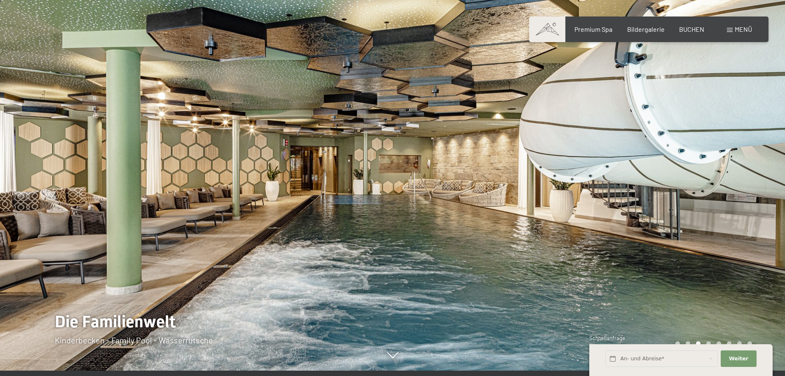
click at [692, 198] on div at bounding box center [589, 183] width 393 height 376
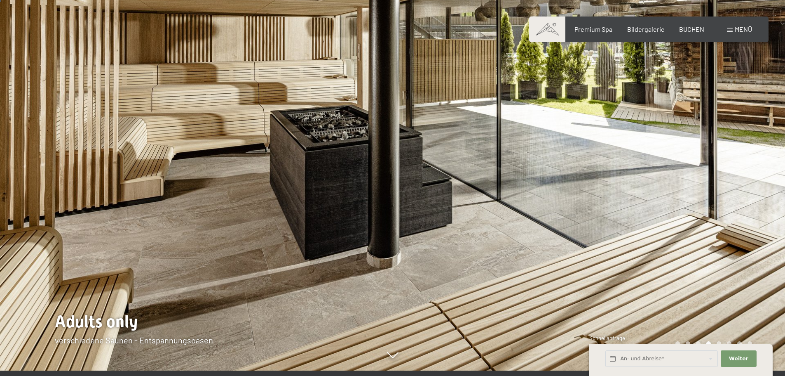
click at [692, 198] on div at bounding box center [589, 183] width 393 height 376
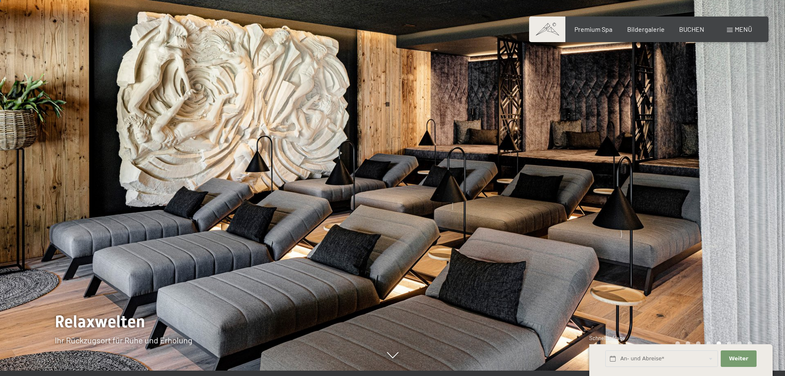
click at [692, 198] on div at bounding box center [589, 183] width 393 height 376
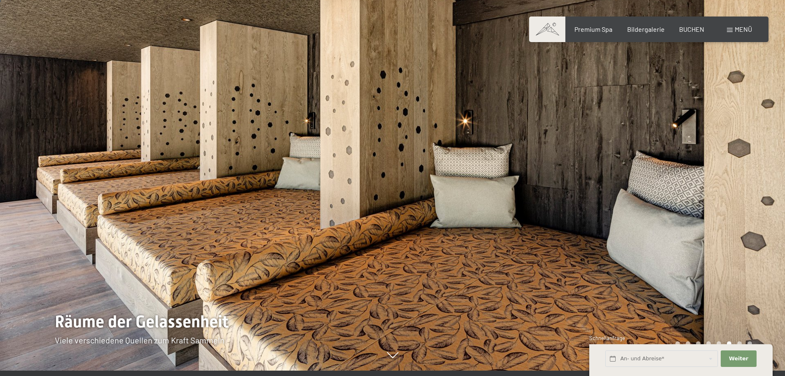
click at [692, 198] on div at bounding box center [589, 183] width 393 height 376
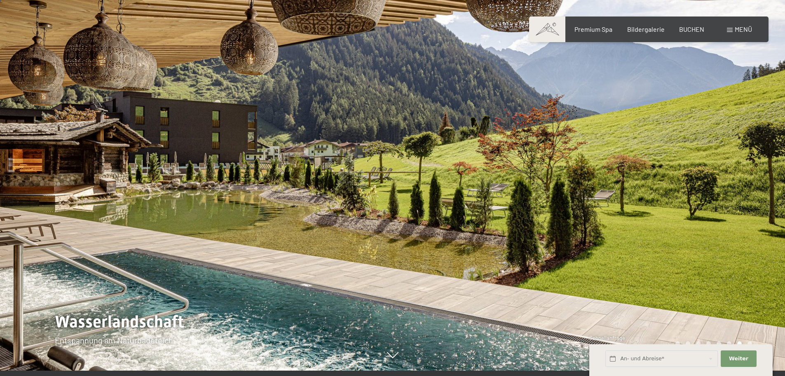
click at [692, 198] on div at bounding box center [589, 183] width 393 height 376
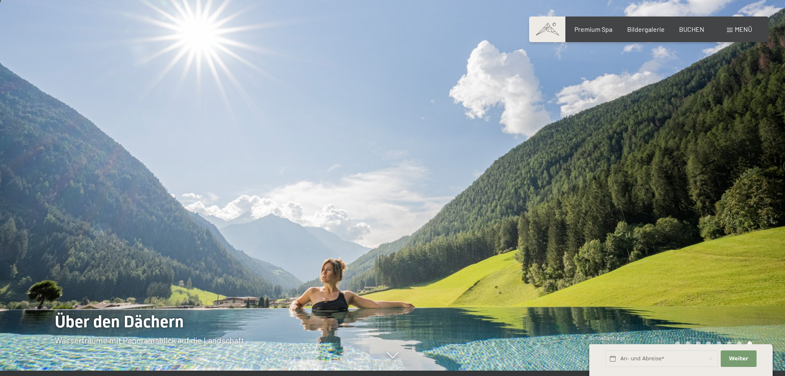
click at [692, 198] on div at bounding box center [589, 183] width 393 height 376
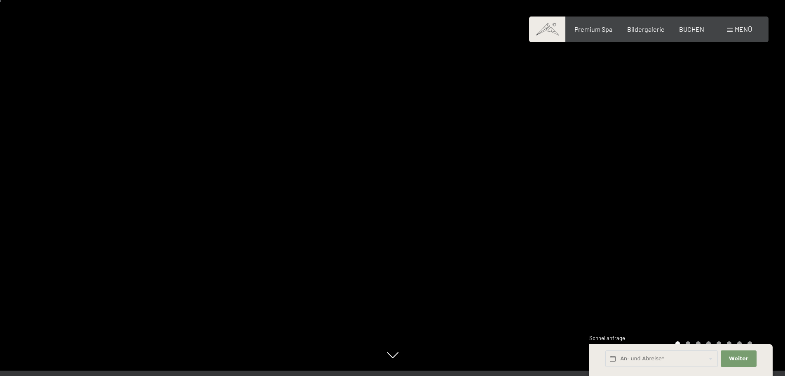
click at [692, 198] on div at bounding box center [589, 183] width 393 height 376
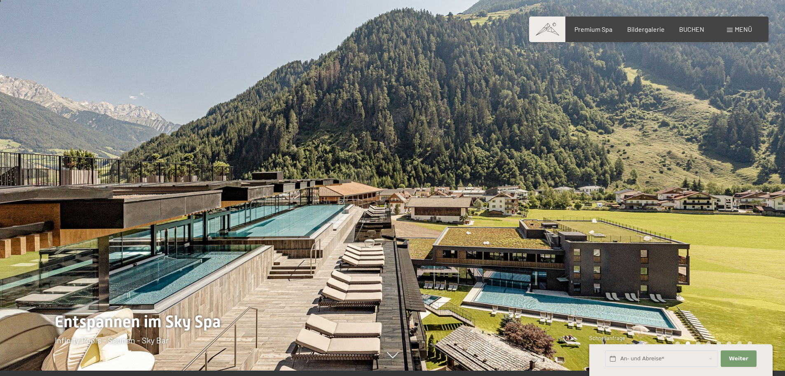
click at [28, 215] on div at bounding box center [196, 183] width 393 height 376
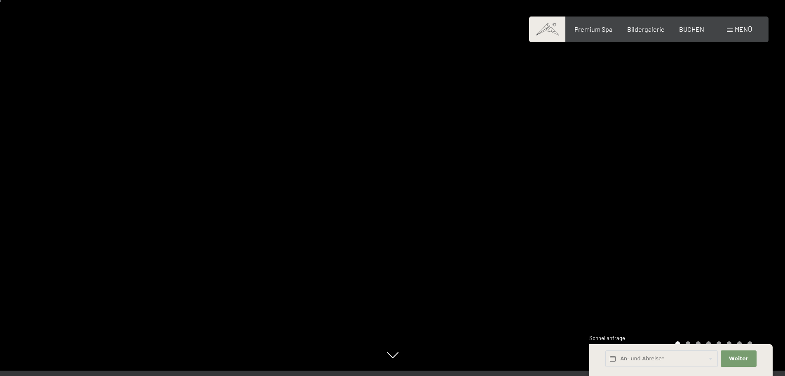
click at [649, 228] on div at bounding box center [589, 183] width 393 height 376
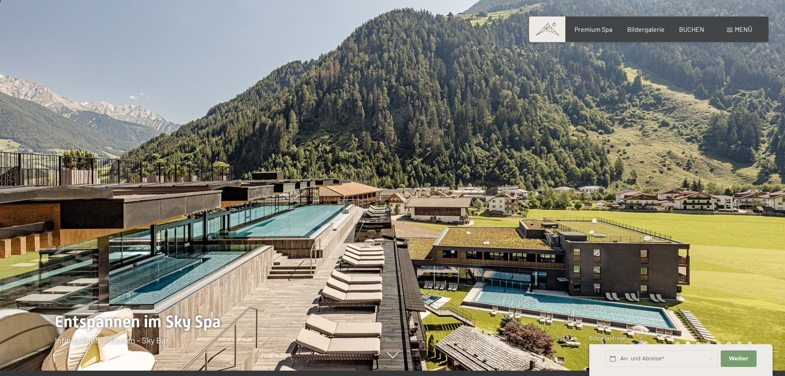
click at [649, 228] on div at bounding box center [589, 183] width 393 height 376
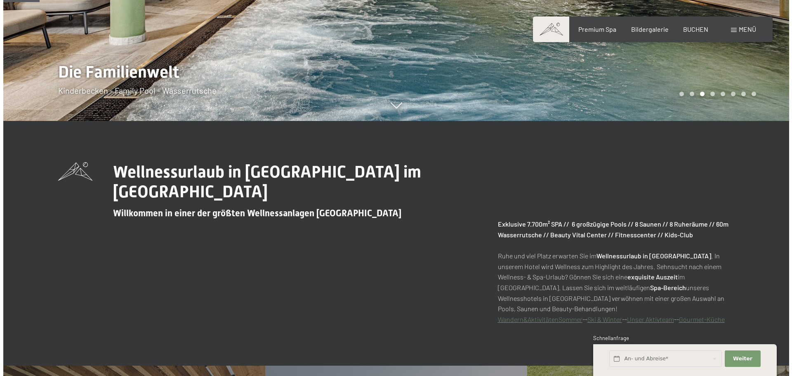
scroll to position [0, 0]
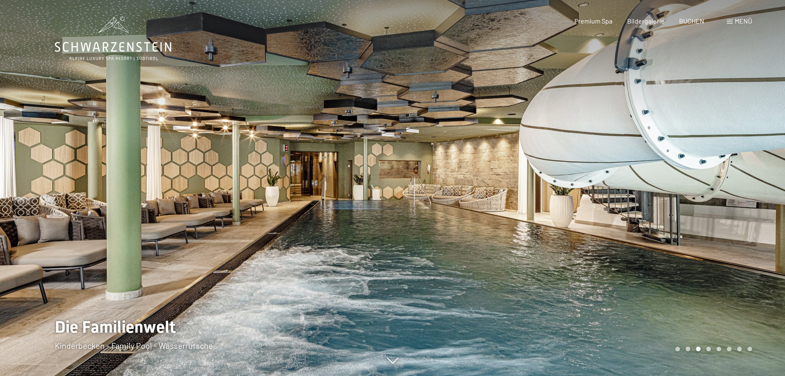
click at [742, 207] on div at bounding box center [589, 188] width 393 height 376
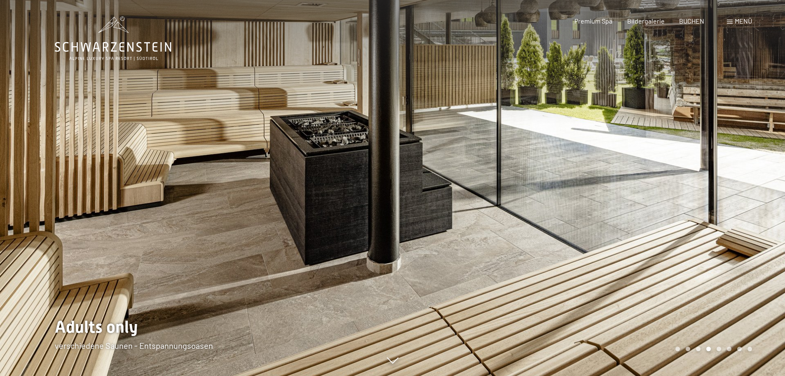
click at [742, 207] on div at bounding box center [589, 188] width 393 height 376
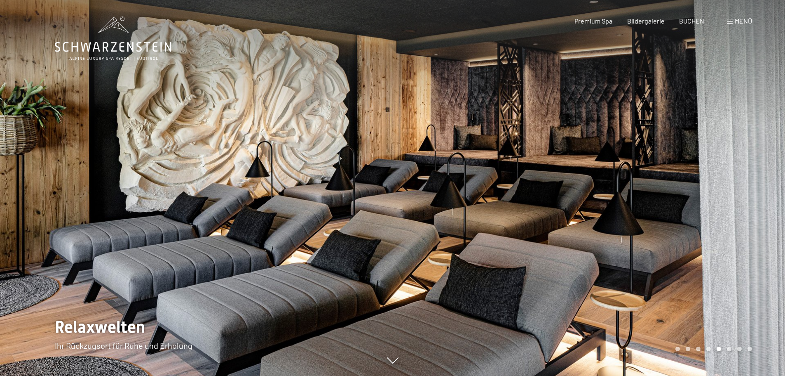
click at [742, 207] on div at bounding box center [589, 188] width 393 height 376
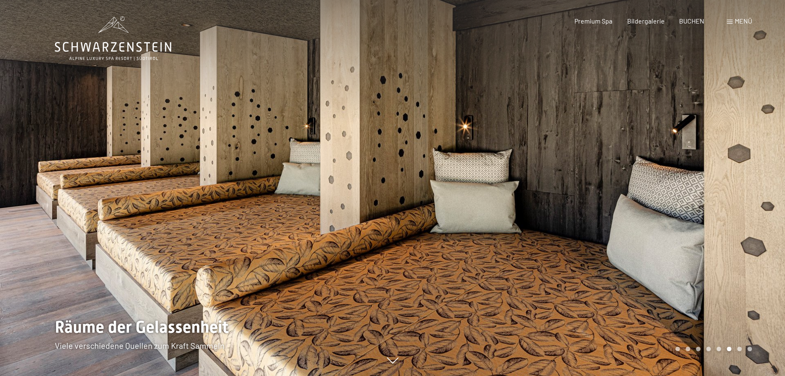
click at [742, 207] on div at bounding box center [589, 188] width 393 height 376
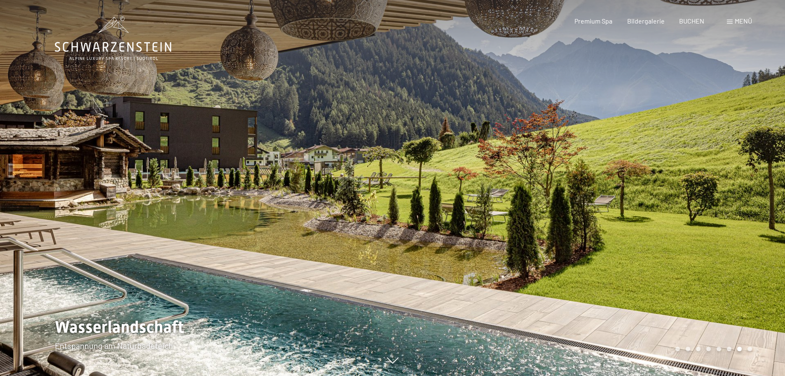
click at [714, 171] on div at bounding box center [589, 188] width 393 height 376
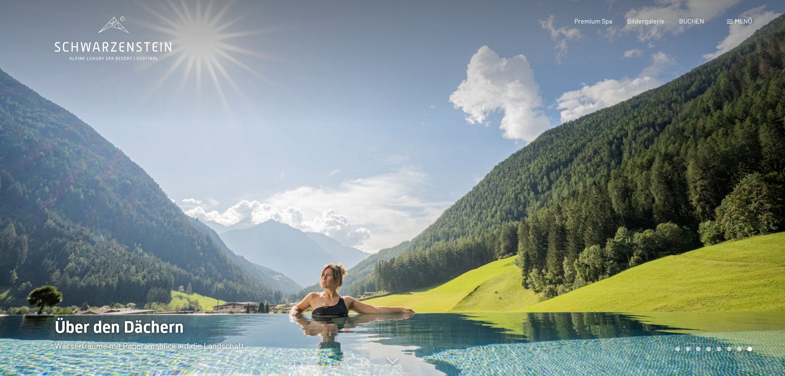
click at [714, 171] on div at bounding box center [589, 188] width 393 height 376
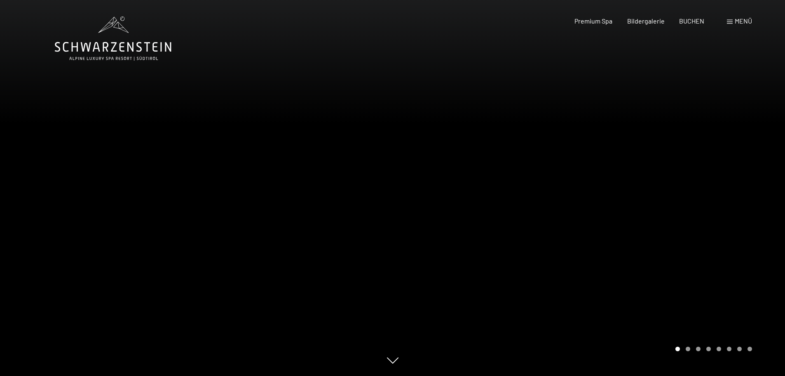
click at [714, 171] on div at bounding box center [589, 188] width 393 height 376
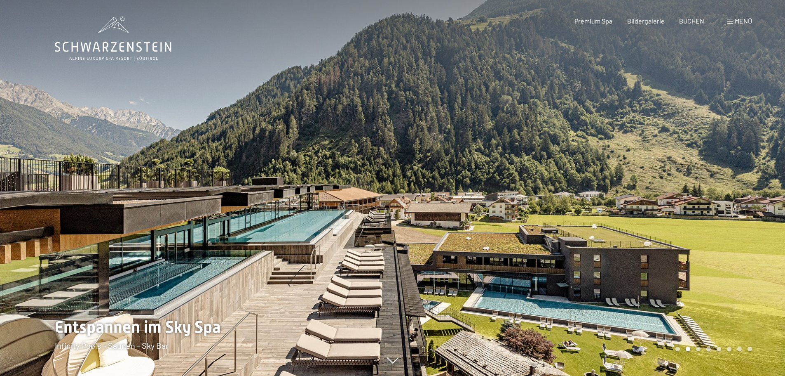
click at [731, 19] on div "Menü" at bounding box center [739, 20] width 25 height 9
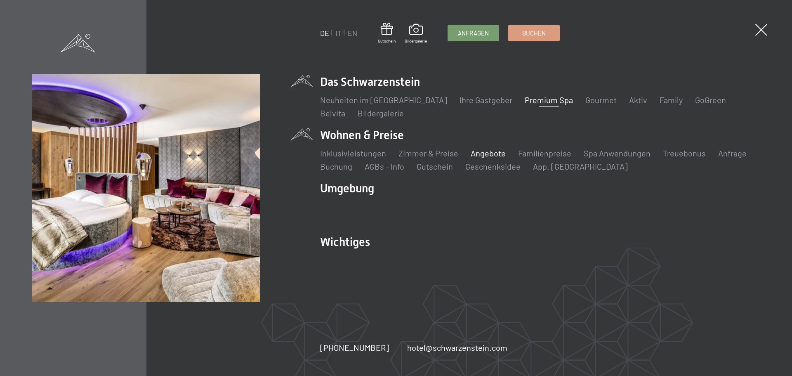
click at [477, 152] on link "Angebote" at bounding box center [487, 153] width 35 height 10
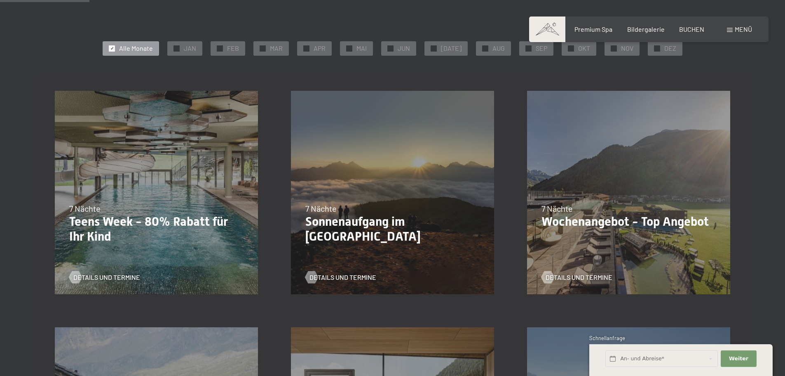
scroll to position [190, 0]
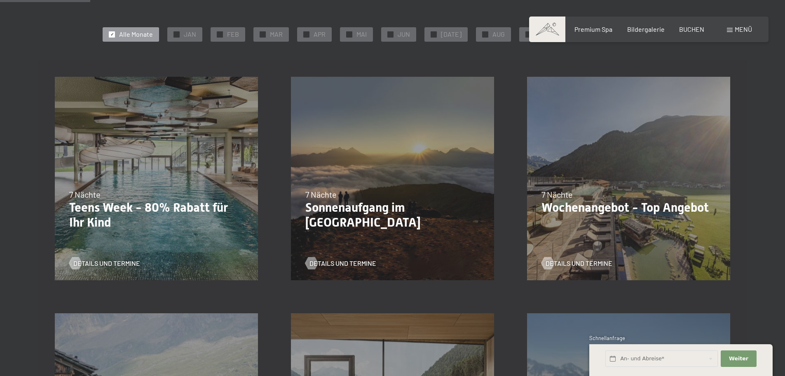
drag, startPoint x: 785, startPoint y: 89, endPoint x: 785, endPoint y: 81, distance: 7.8
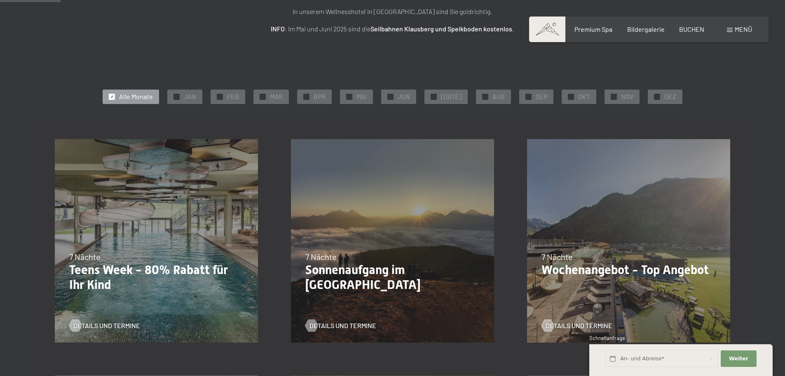
scroll to position [125, 0]
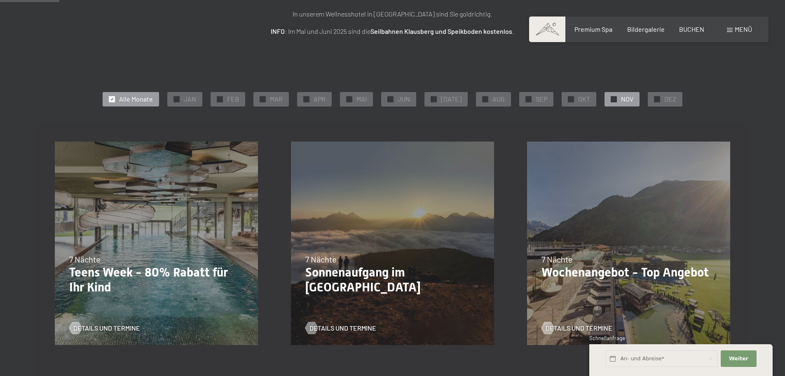
click at [613, 100] on span "✓" at bounding box center [614, 99] width 3 height 6
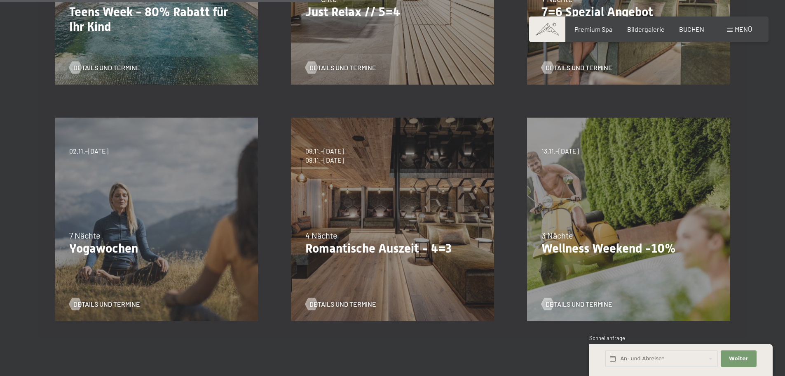
scroll to position [384, 0]
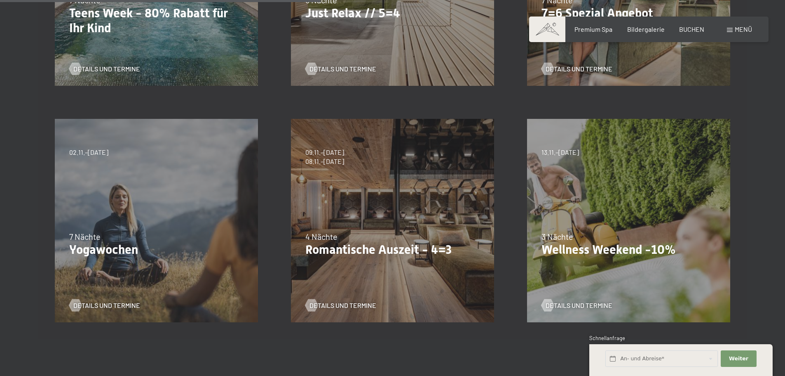
click at [393, 221] on div "09.11.–05.12.2025 08.12.–19.12.2025 11.01.–23.01.2026 08.03.–27.03.2026 29.03.–…" at bounding box center [393, 220] width 236 height 236
click at [327, 303] on span "Details und Termine" at bounding box center [351, 305] width 67 height 9
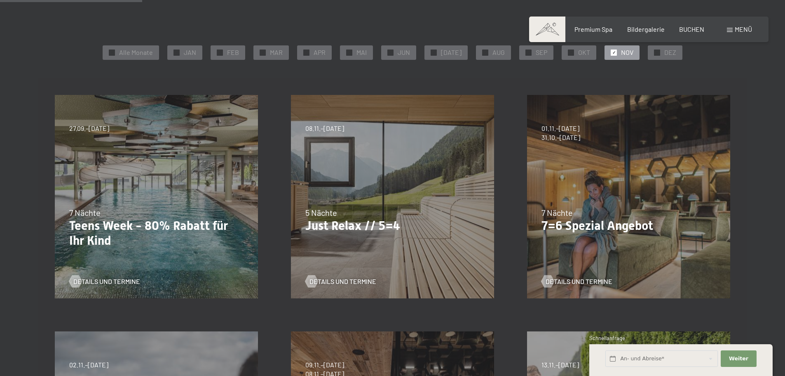
scroll to position [170, 0]
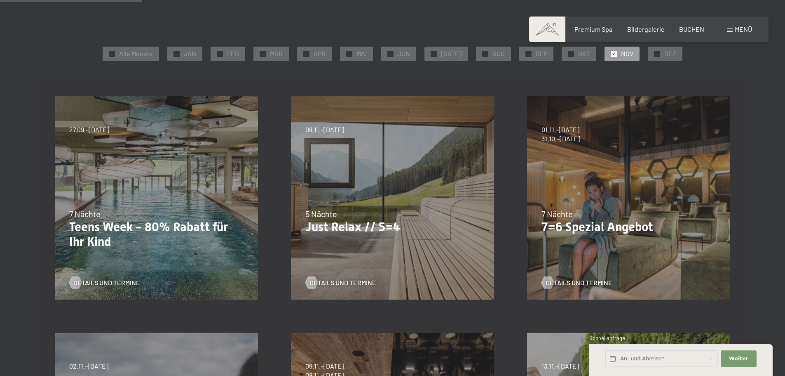
click at [366, 183] on div "07.09.–03.10.2025 21.12.–26.12.2025 11.01.–23.01.2026 08.03.–27.03.2026 08.11.–…" at bounding box center [393, 198] width 236 height 236
click at [334, 280] on span "Details und Termine" at bounding box center [351, 282] width 67 height 9
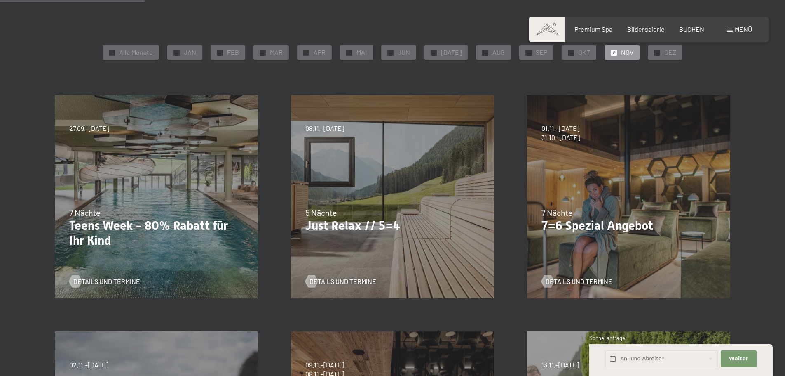
scroll to position [173, 0]
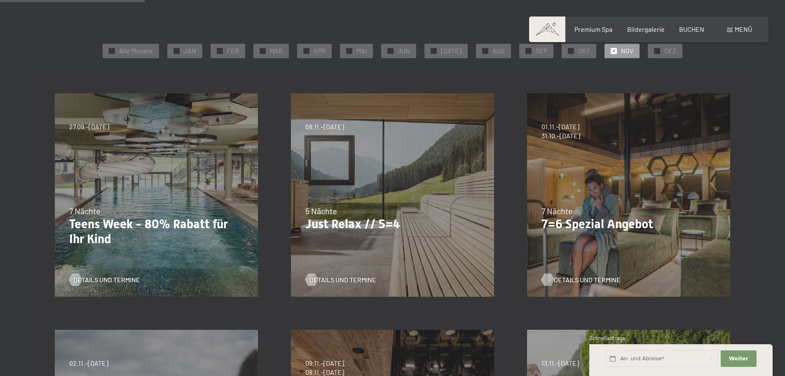
click at [572, 280] on span "Details und Termine" at bounding box center [587, 279] width 67 height 9
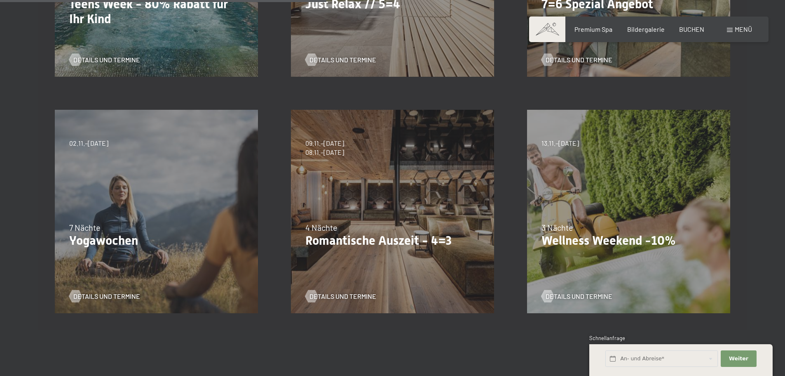
scroll to position [390, 0]
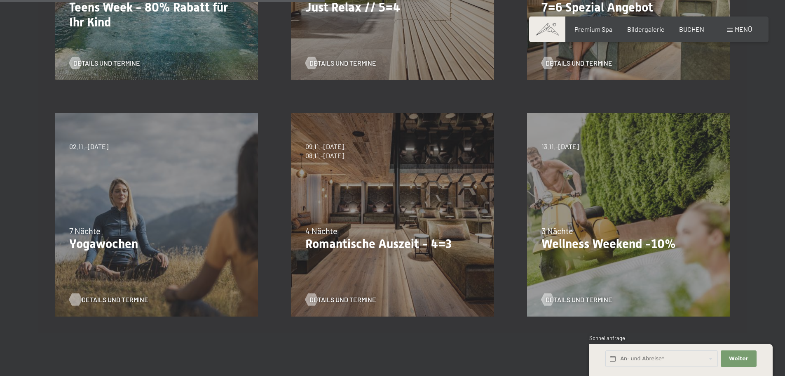
click at [83, 299] on span "Details und Termine" at bounding box center [115, 299] width 67 height 9
click at [344, 299] on span "Details und Termine" at bounding box center [351, 299] width 67 height 9
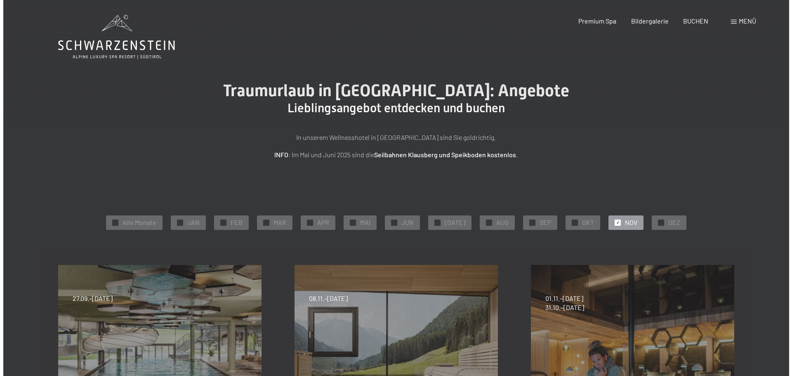
scroll to position [0, 0]
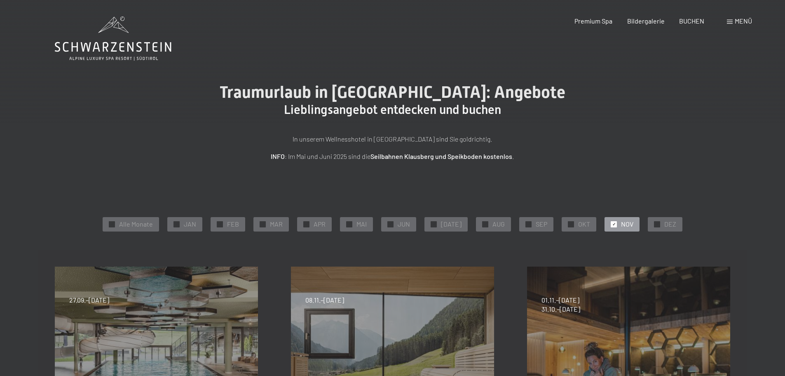
click at [737, 23] on span "Menü" at bounding box center [743, 21] width 17 height 8
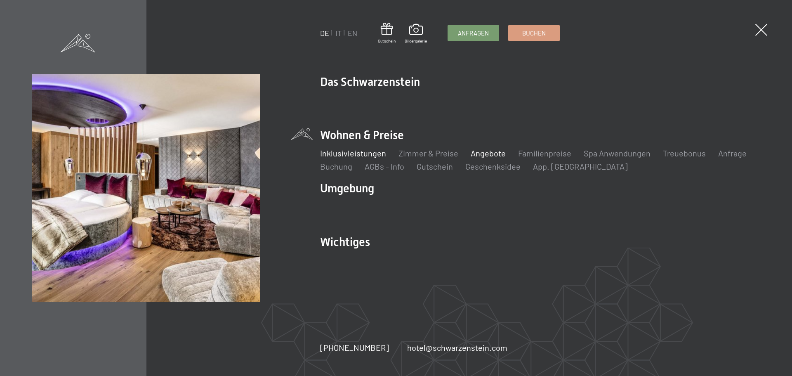
click at [346, 156] on link "Inklusivleistungen" at bounding box center [353, 153] width 66 height 10
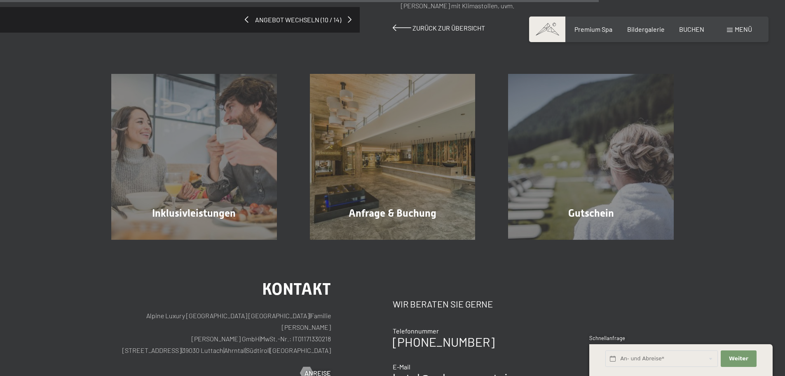
scroll to position [757, 0]
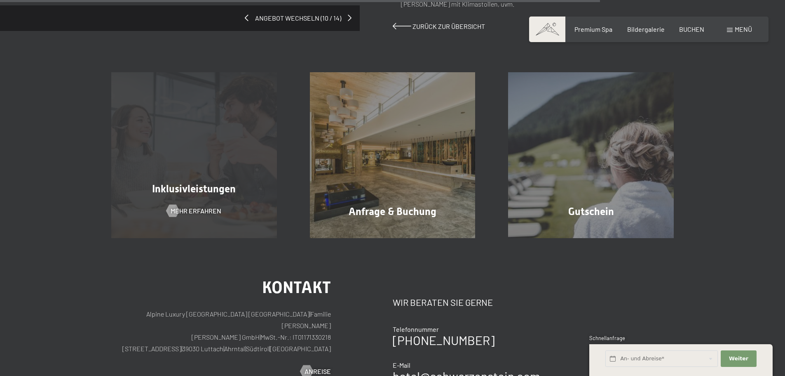
click at [244, 146] on div "Inklusivleistungen Mehr erfahren" at bounding box center [194, 155] width 199 height 166
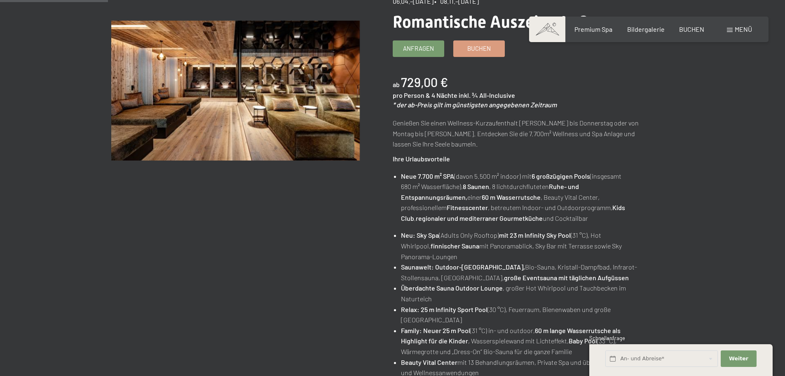
scroll to position [0, 0]
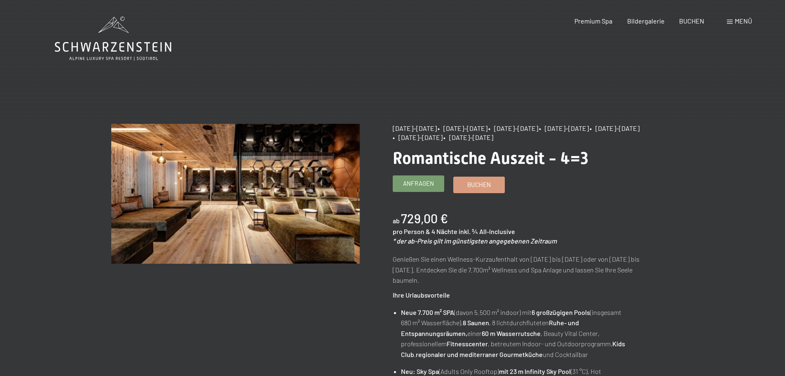
click at [424, 187] on span "Anfragen" at bounding box center [418, 183] width 31 height 9
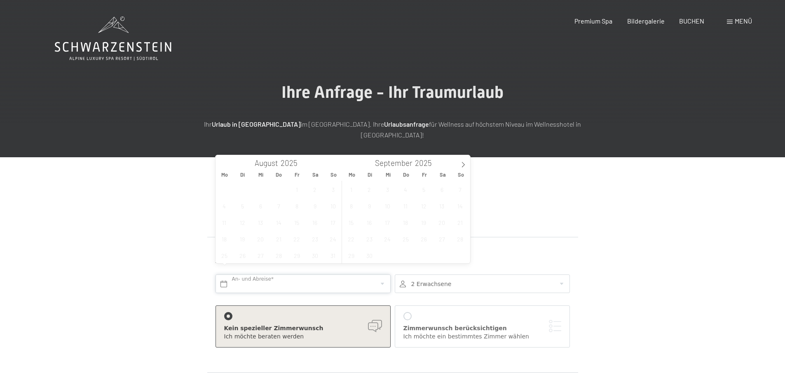
click at [339, 276] on input "text" at bounding box center [303, 283] width 175 height 19
click at [462, 164] on icon at bounding box center [464, 165] width 6 height 6
click at [461, 207] on span "9" at bounding box center [460, 205] width 16 height 16
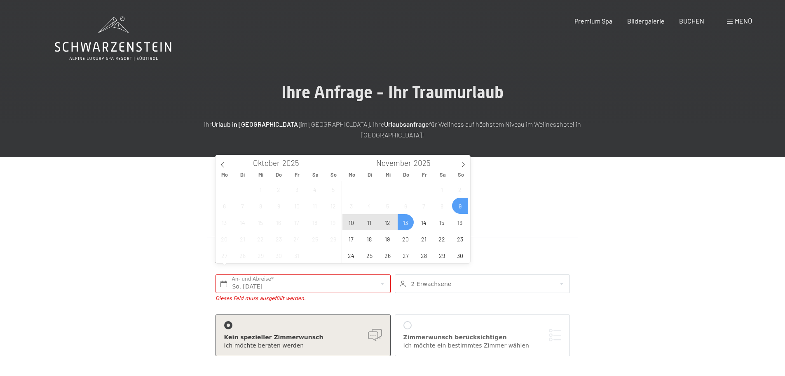
click at [408, 222] on span "13" at bounding box center [406, 222] width 16 height 16
type input "So. 09.11.2025 - Do. 13.11.2025"
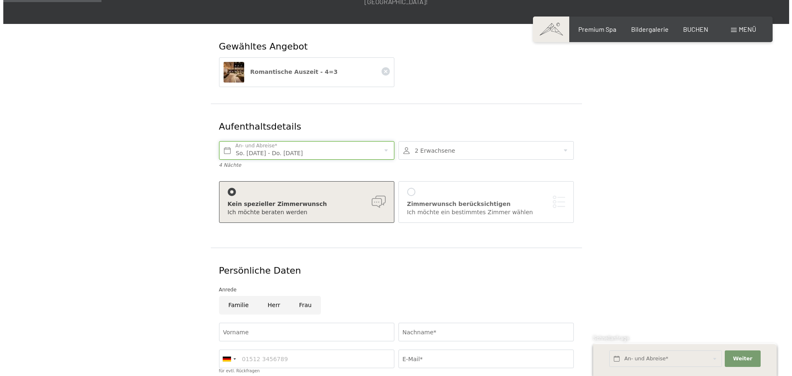
scroll to position [26, 0]
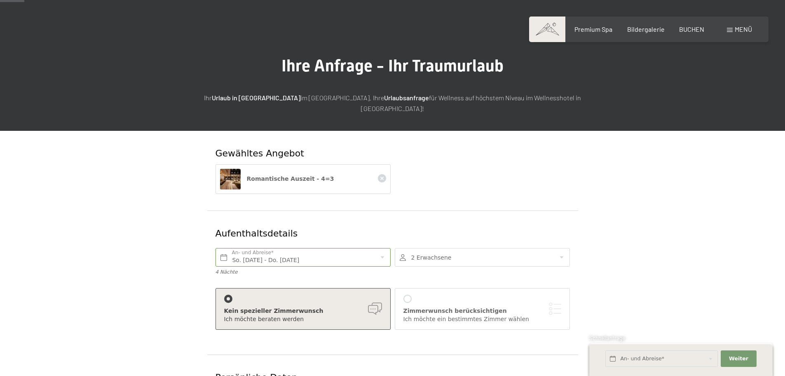
click at [404, 294] on div at bounding box center [408, 298] width 8 height 8
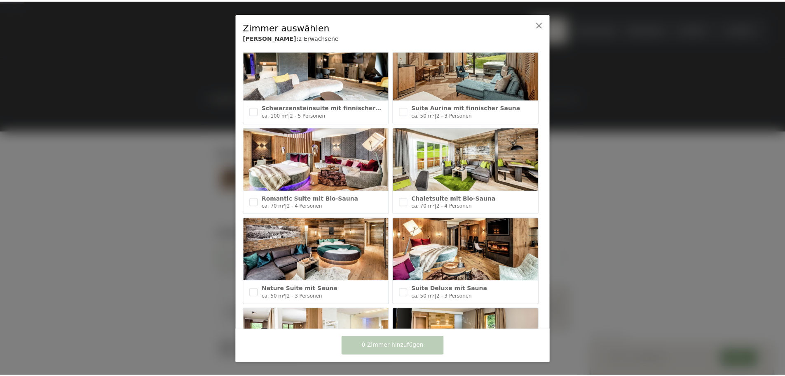
scroll to position [28, 0]
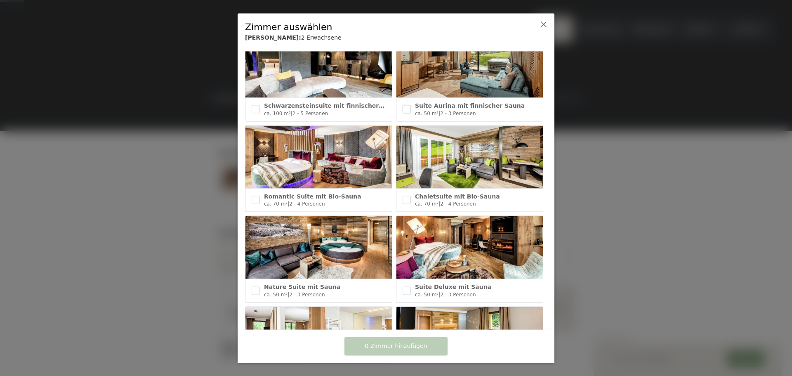
click at [403, 110] on input "checkbox" at bounding box center [406, 109] width 8 height 8
checkbox input "true"
click at [389, 346] on span "1 Zimmer hinzufügen" at bounding box center [396, 346] width 62 height 8
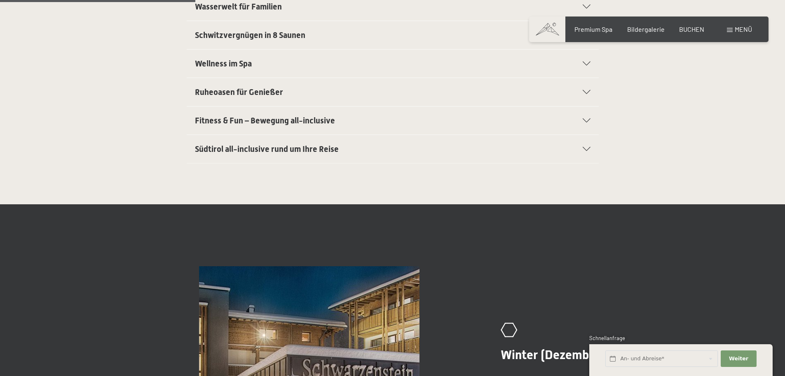
scroll to position [403, 0]
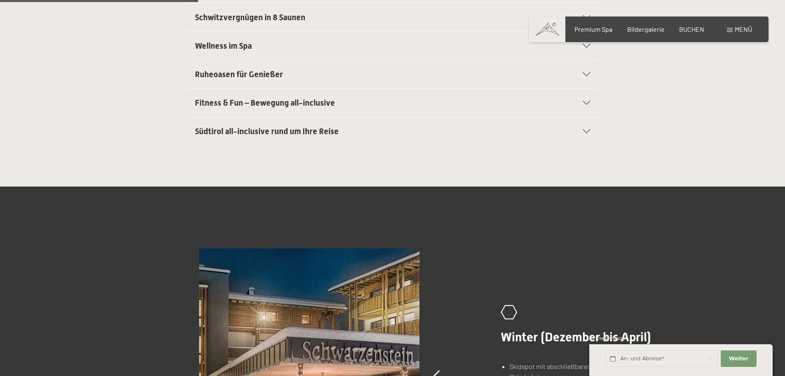
click at [557, 137] on div "Südtirol all-inclusive rund um Ihre Reise" at bounding box center [393, 131] width 396 height 28
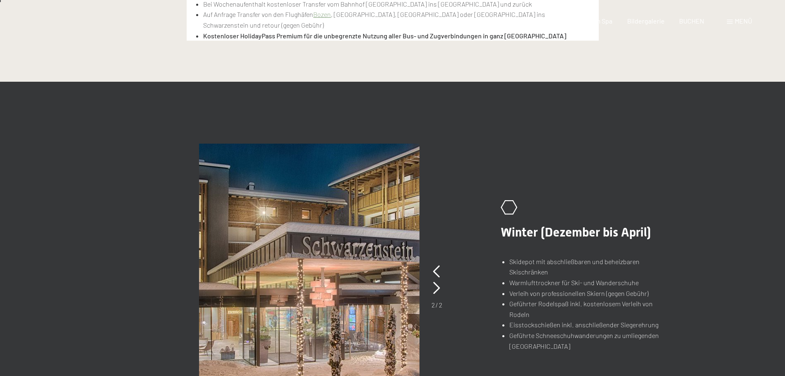
scroll to position [0, 0]
